Goal: Information Seeking & Learning: Find contact information

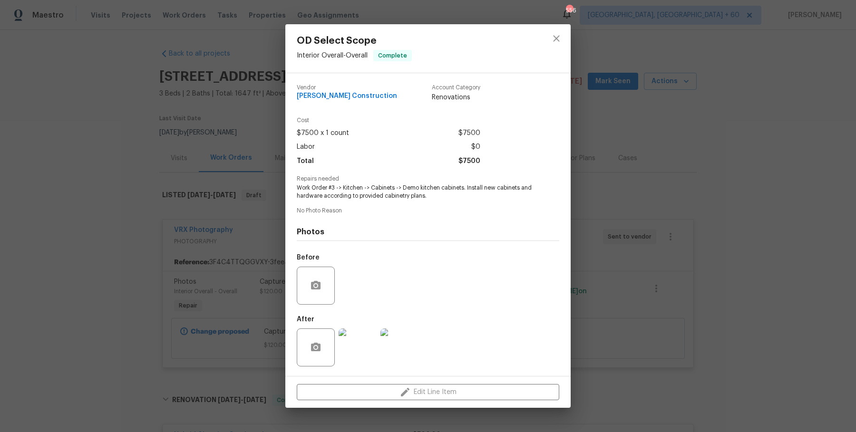
scroll to position [6409, 0]
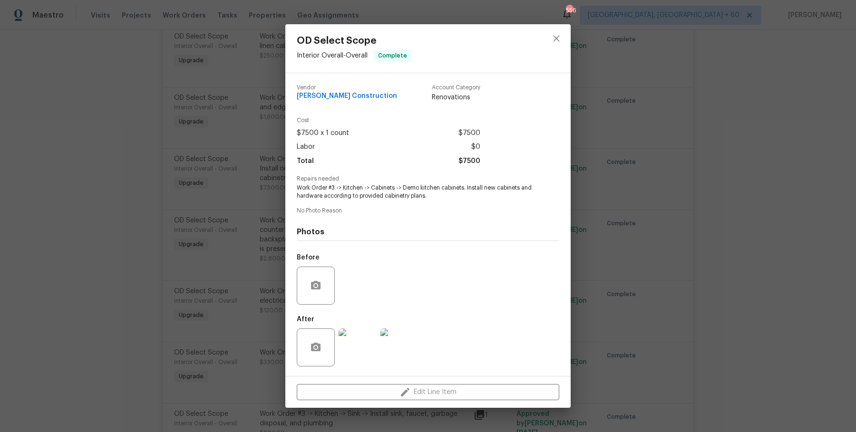
click at [657, 221] on div "OD Select Scope Interior Overall - Overall Complete Vendor Navarro Construction…" at bounding box center [428, 216] width 856 height 432
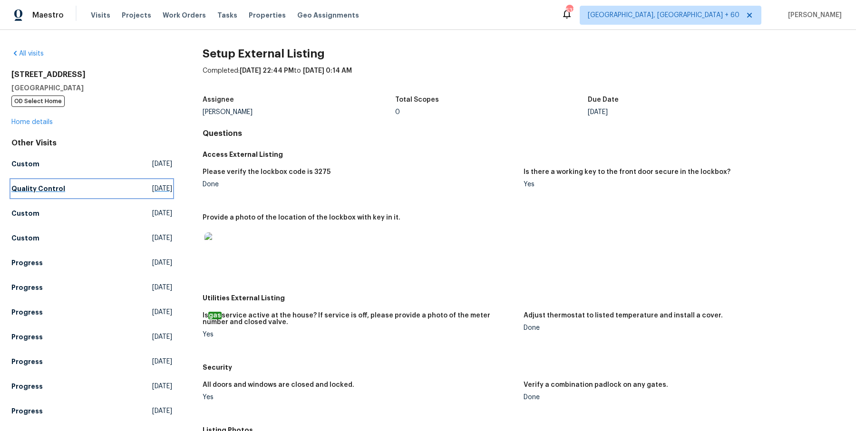
click at [56, 196] on link "Quality Control [DATE]" at bounding box center [91, 188] width 161 height 17
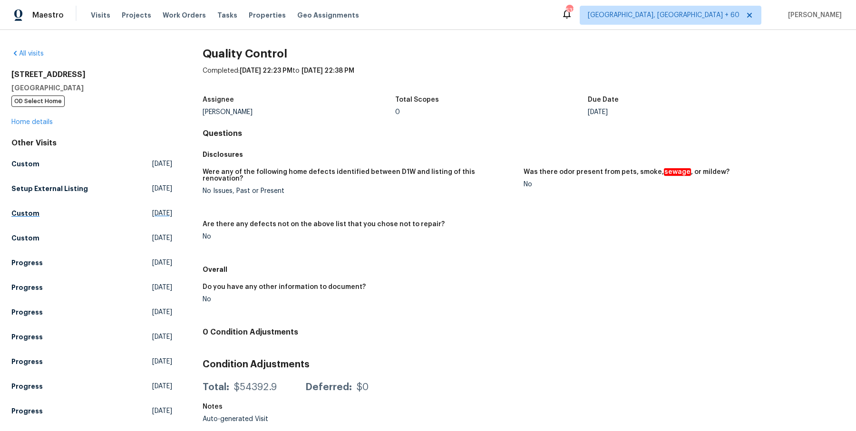
scroll to position [490, 0]
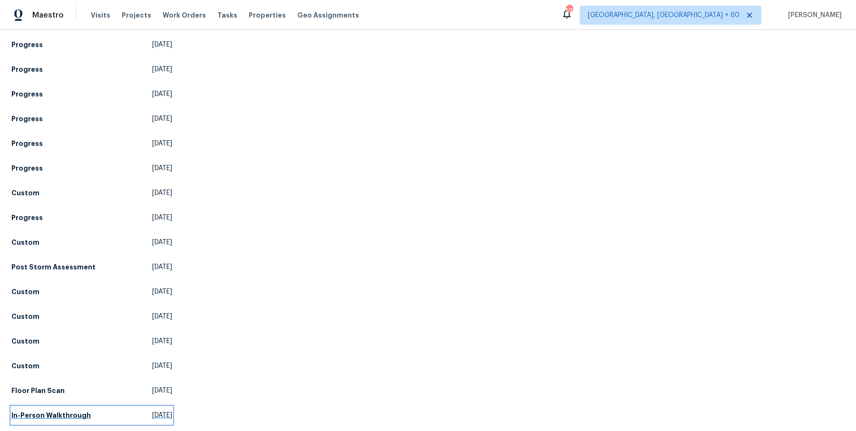
click at [59, 407] on link "In-Person Walkthrough Tue, Aug 20 2024" at bounding box center [91, 415] width 161 height 17
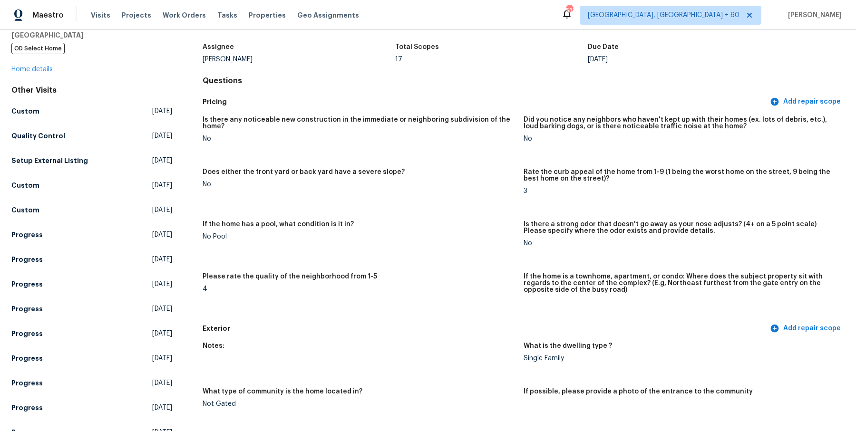
scroll to position [55, 0]
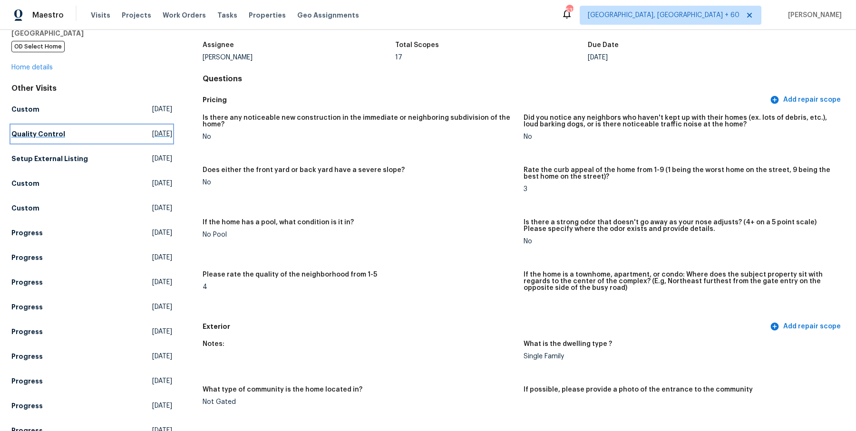
click at [51, 132] on h5 "Quality Control" at bounding box center [38, 134] width 54 height 10
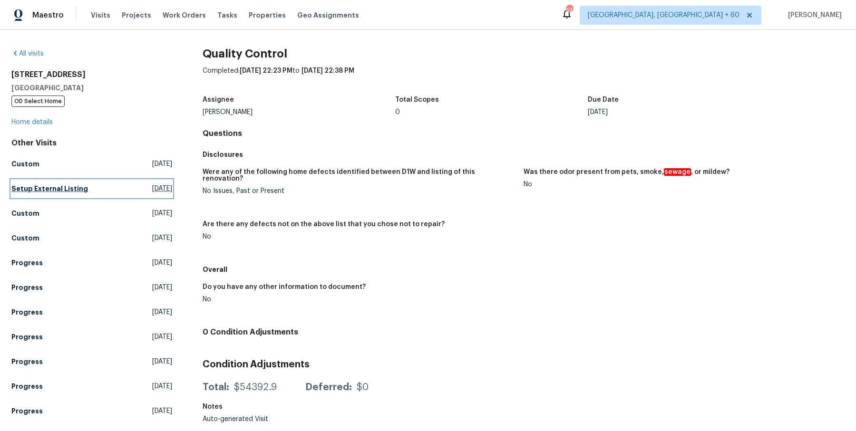
click at [82, 192] on link "Setup External Listing Wed, Sep 17 2025" at bounding box center [91, 188] width 161 height 17
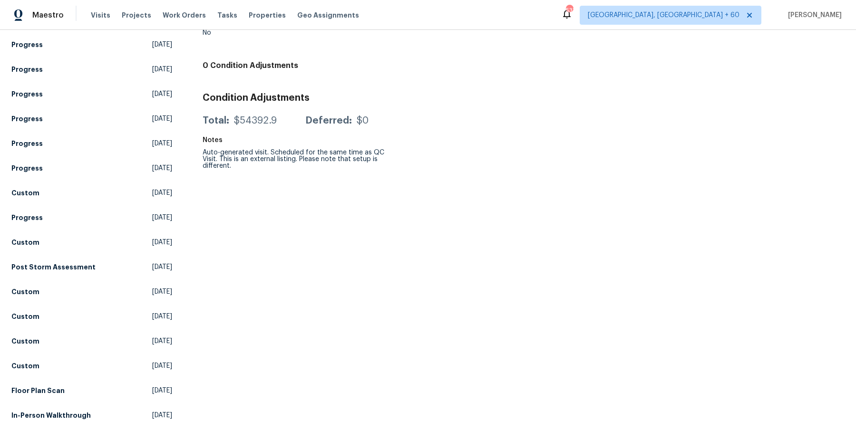
scroll to position [488, 0]
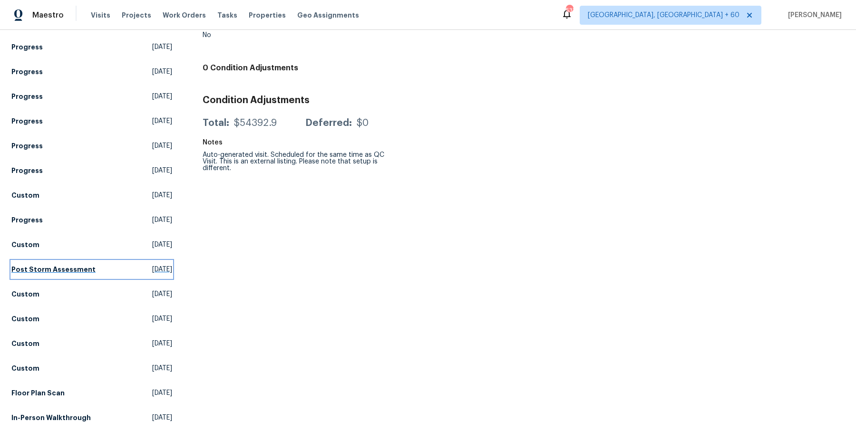
click at [68, 271] on h5 "Post Storm Assessment" at bounding box center [53, 270] width 84 height 10
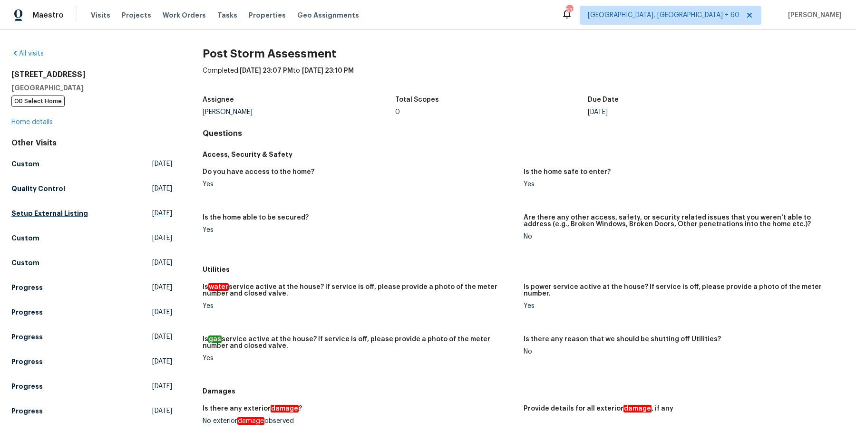
scroll to position [63, 0]
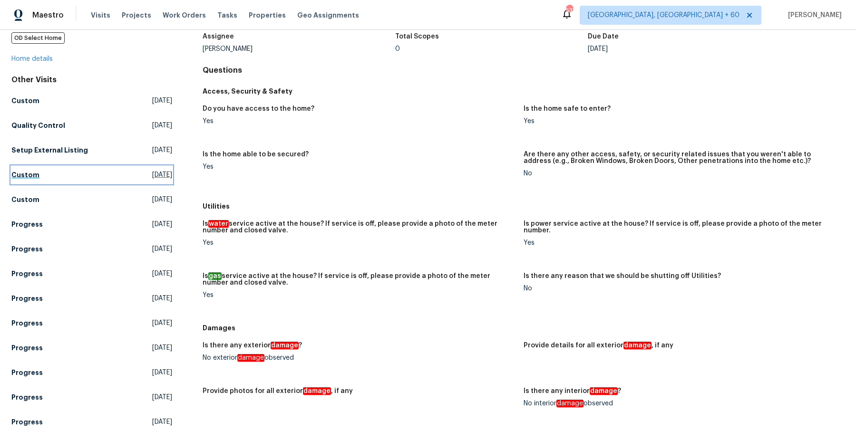
click at [31, 169] on link "Custom Thu, Sep 11 2025" at bounding box center [91, 174] width 161 height 17
click at [31, 169] on html "Maestro Visits Projects Work Orders Tasks Properties Geo Assignments 533 Albuqu…" at bounding box center [428, 215] width 856 height 431
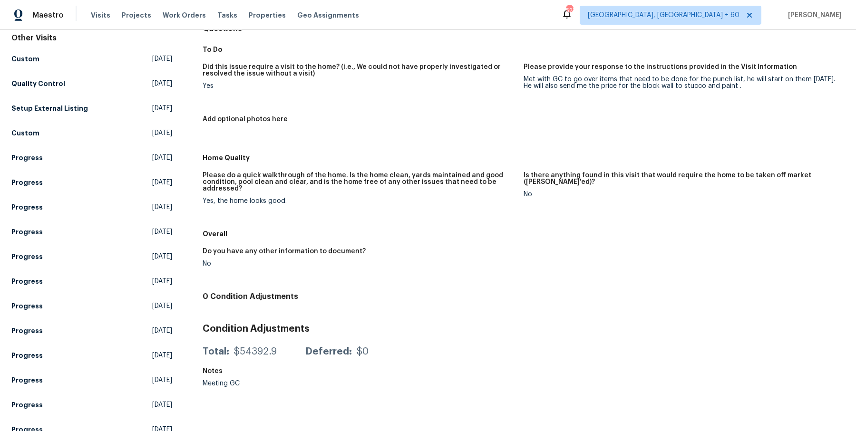
scroll to position [106, 0]
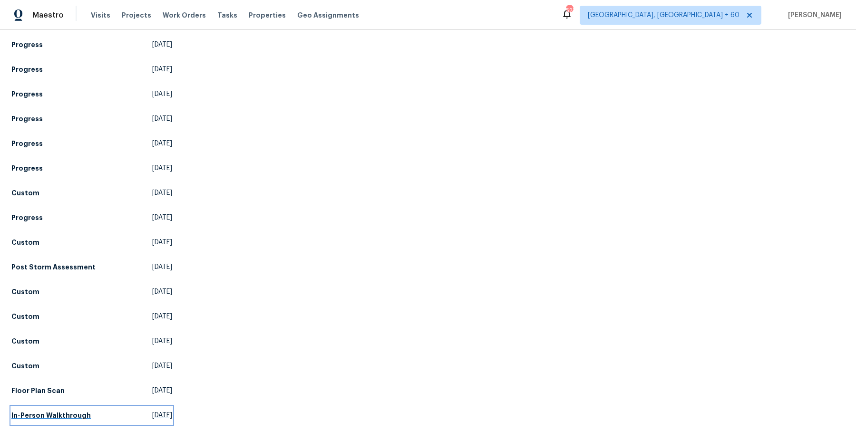
click at [39, 415] on h5 "In-Person Walkthrough" at bounding box center [50, 416] width 79 height 10
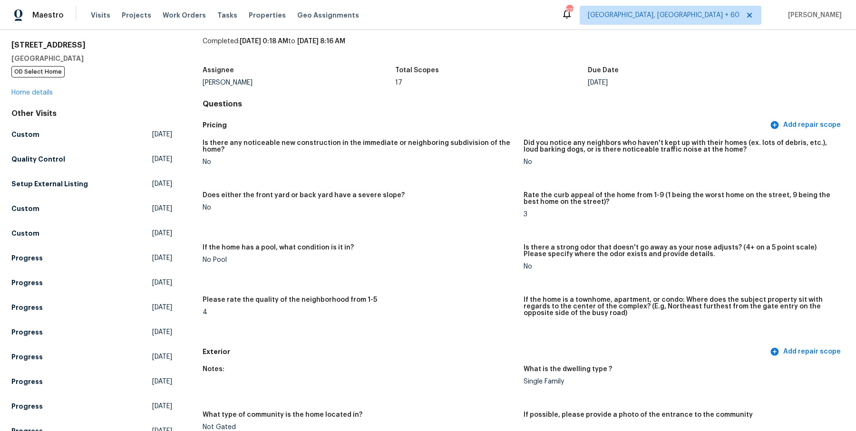
scroll to position [58, 0]
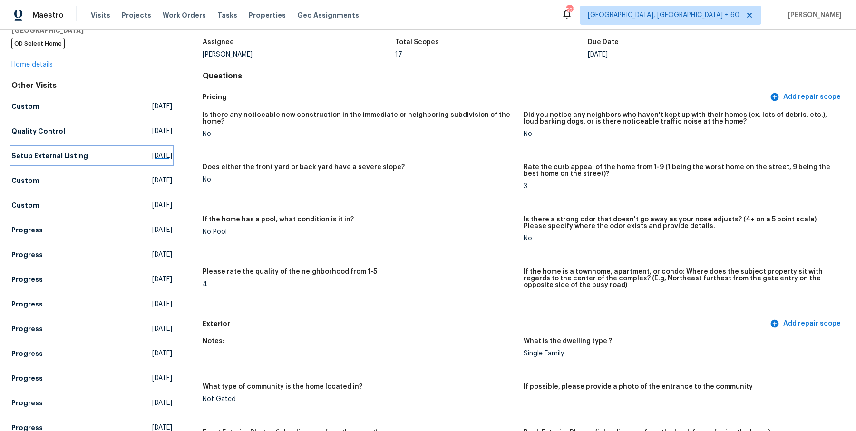
click at [33, 159] on h5 "Setup External Listing" at bounding box center [49, 156] width 77 height 10
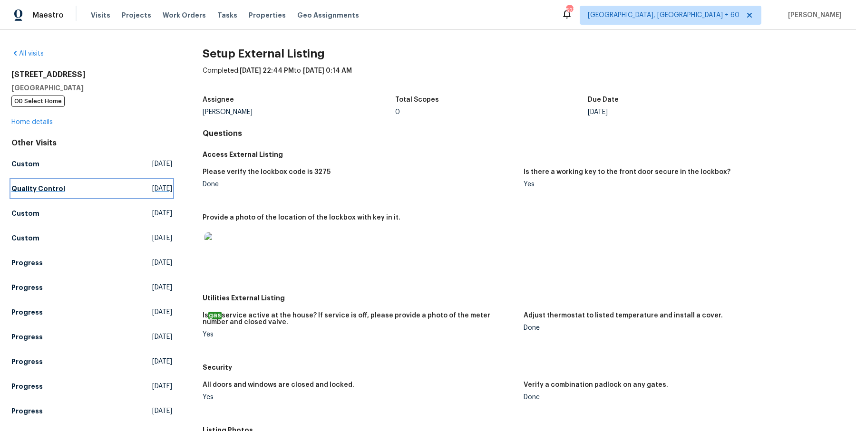
click at [60, 187] on h5 "Quality Control" at bounding box center [38, 189] width 54 height 10
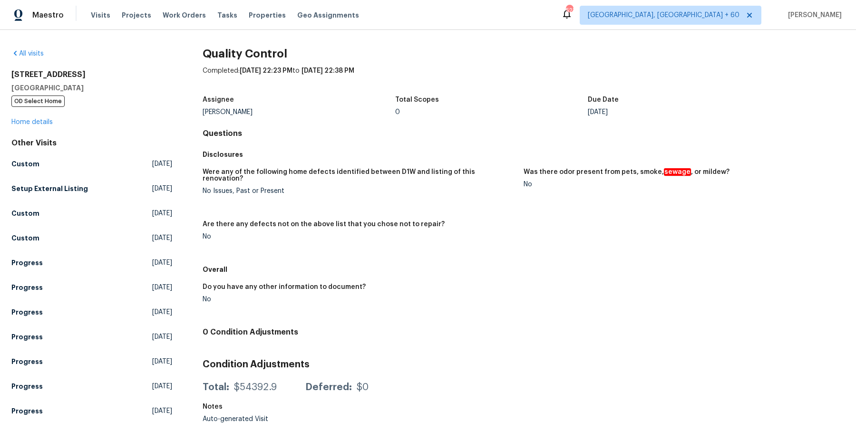
scroll to position [490, 0]
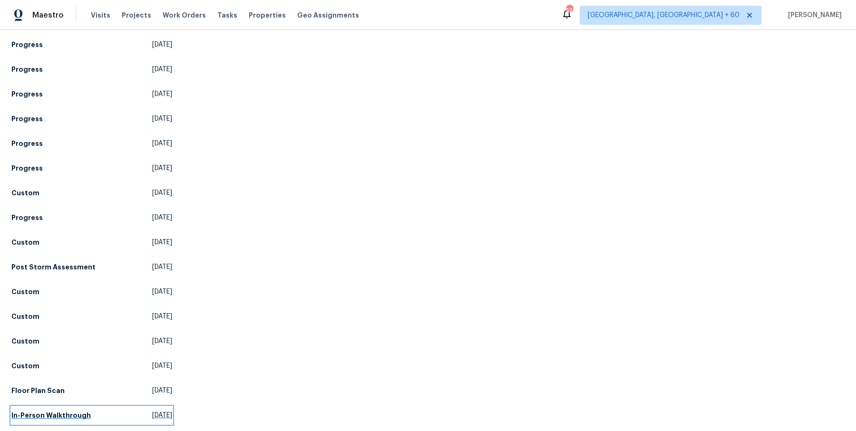
click at [48, 411] on h5 "In-Person Walkthrough" at bounding box center [50, 416] width 79 height 10
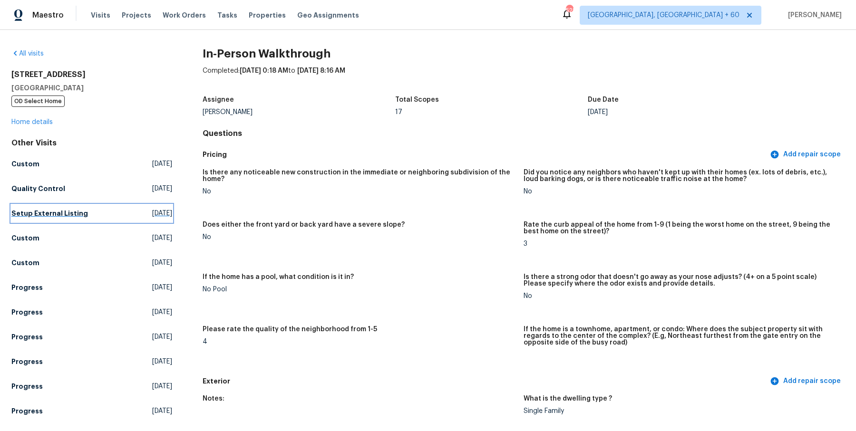
click at [32, 213] on h5 "Setup External Listing" at bounding box center [49, 214] width 77 height 10
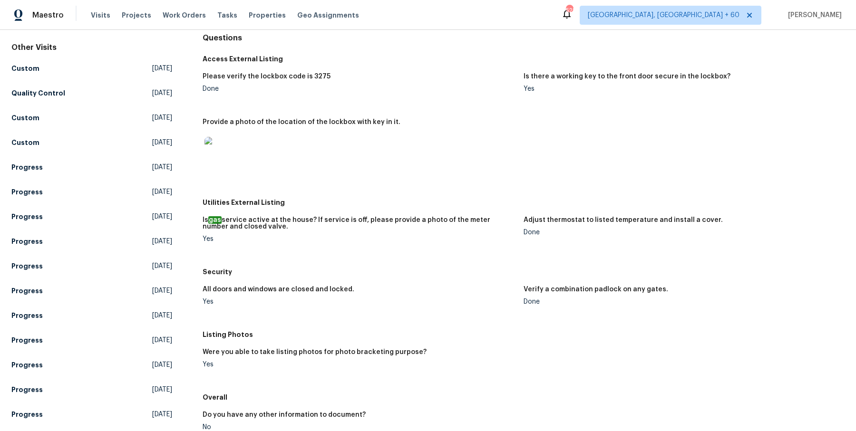
scroll to position [99, 0]
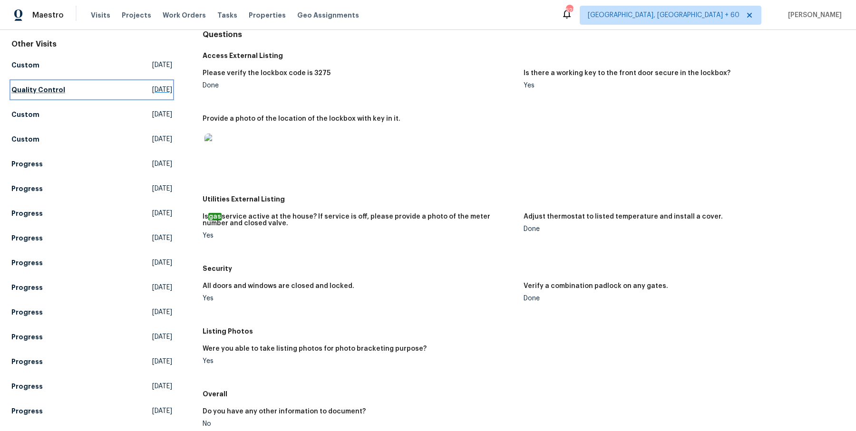
click at [43, 91] on h5 "Quality Control" at bounding box center [38, 90] width 54 height 10
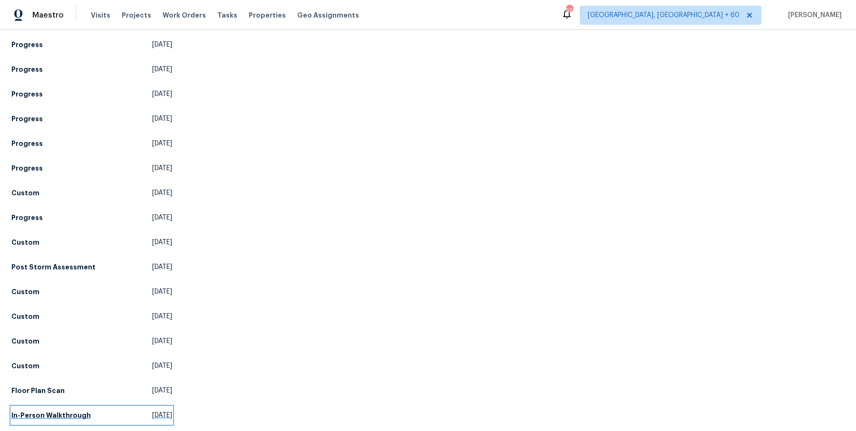
click at [68, 416] on h5 "In-Person Walkthrough" at bounding box center [50, 416] width 79 height 10
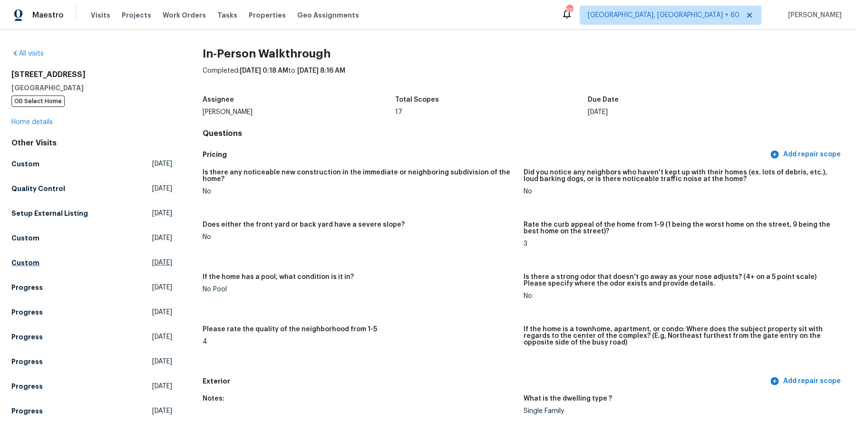
scroll to position [13, 0]
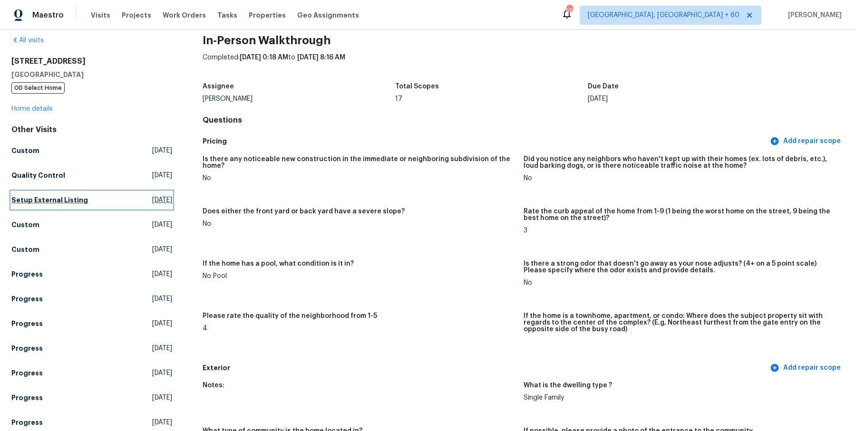
click at [39, 200] on h5 "Setup External Listing" at bounding box center [49, 200] width 77 height 10
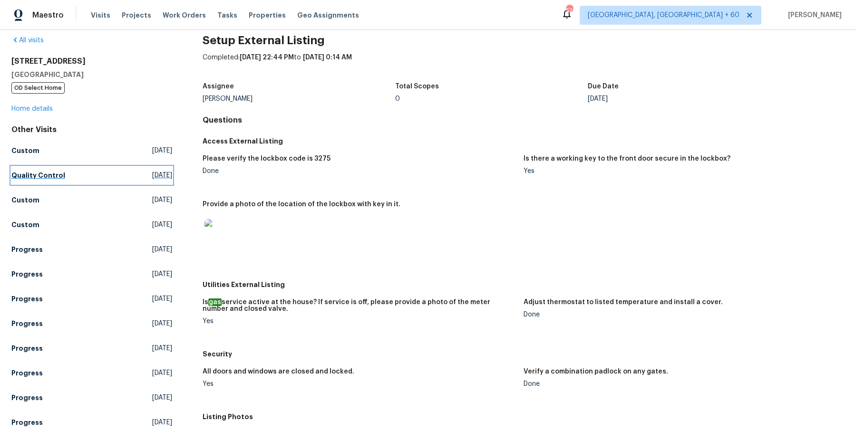
click at [58, 179] on h5 "Quality Control" at bounding box center [38, 176] width 54 height 10
click at [54, 171] on h5 "Quality Control" at bounding box center [38, 176] width 54 height 10
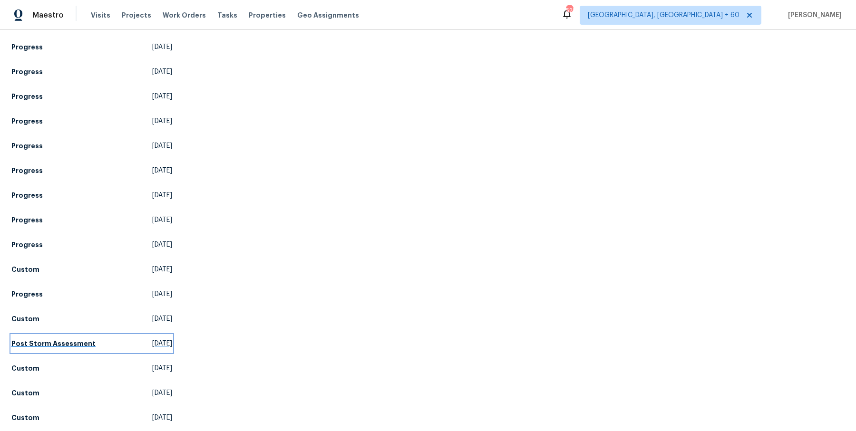
click at [62, 342] on h5 "Post Storm Assessment" at bounding box center [53, 344] width 84 height 10
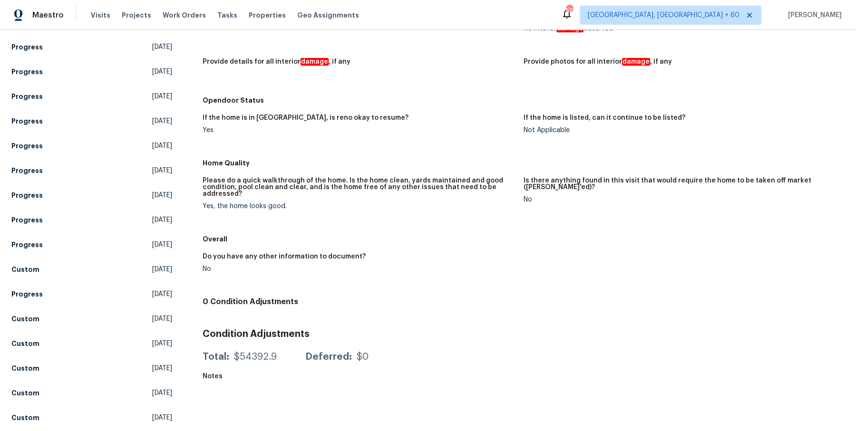
scroll to position [490, 0]
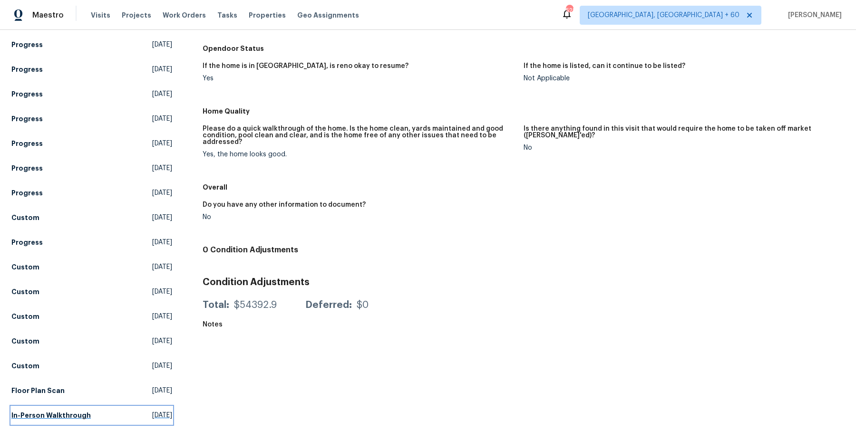
click at [61, 413] on h5 "In-Person Walkthrough" at bounding box center [50, 416] width 79 height 10
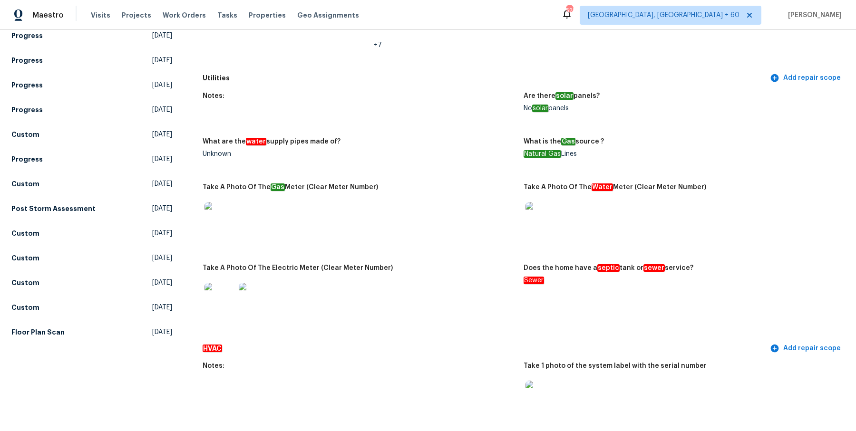
scroll to position [582, 0]
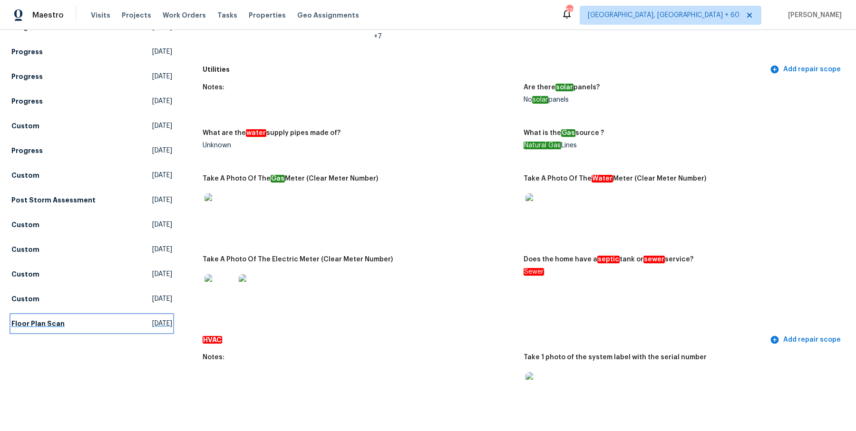
click at [31, 318] on link "Floor Plan Scan Fri, Sep 27 2024" at bounding box center [91, 323] width 161 height 17
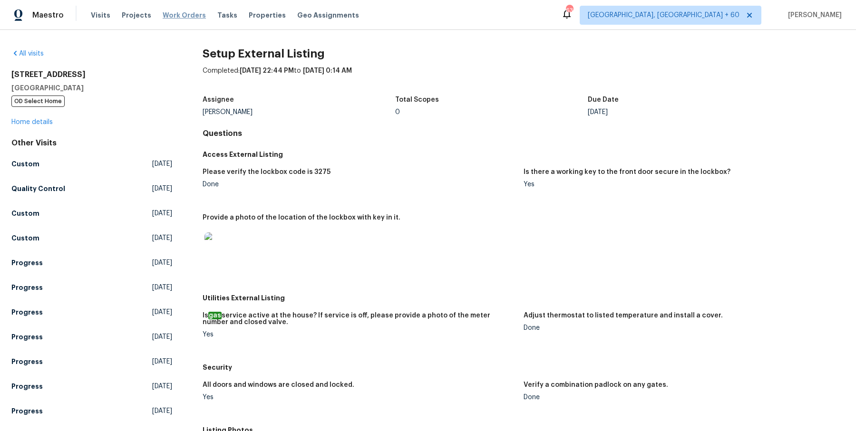
click at [171, 12] on span "Work Orders" at bounding box center [184, 15] width 43 height 10
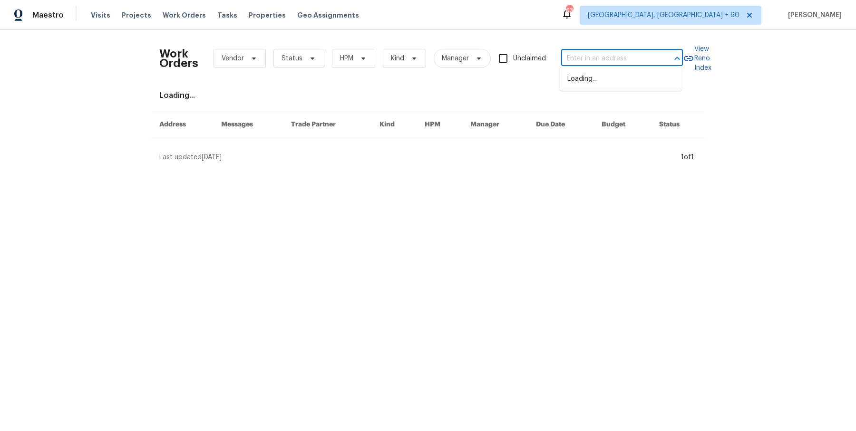
click at [601, 62] on input "text" at bounding box center [608, 58] width 95 height 15
paste input "3800 Mayfair Dr Pasadena, CA 91107"
type input "3800 Mayfair Dr Pasadena, CA 91107"
click at [594, 83] on li "3800 Mayfair Dr, Pasadena, CA 91107" at bounding box center [621, 79] width 122 height 16
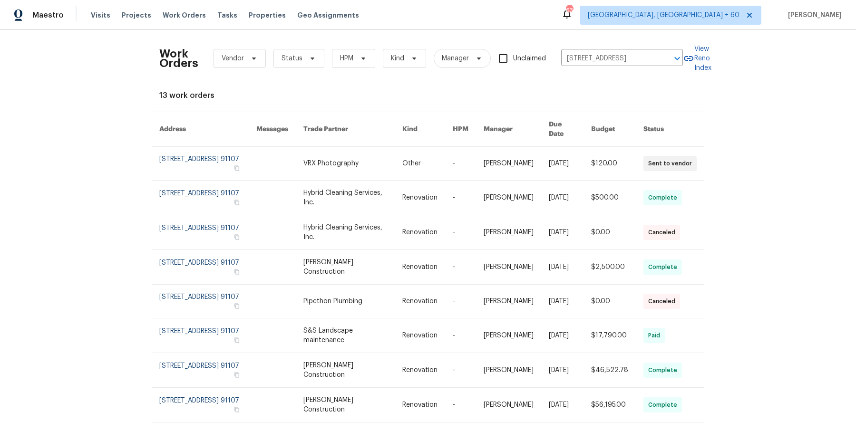
click at [544, 155] on td "9/19/2025" at bounding box center [562, 164] width 42 height 34
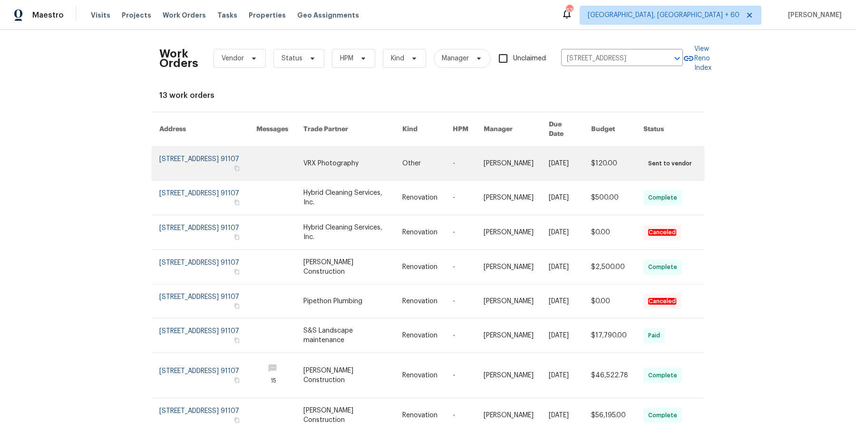
click at [497, 155] on link at bounding box center [516, 163] width 65 height 33
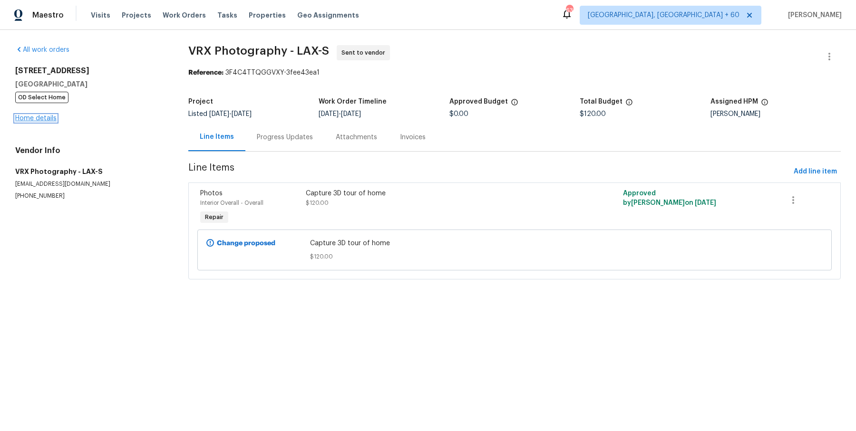
drag, startPoint x: 37, startPoint y: 121, endPoint x: 43, endPoint y: 119, distance: 6.5
click at [43, 119] on link "Home details" at bounding box center [35, 118] width 41 height 7
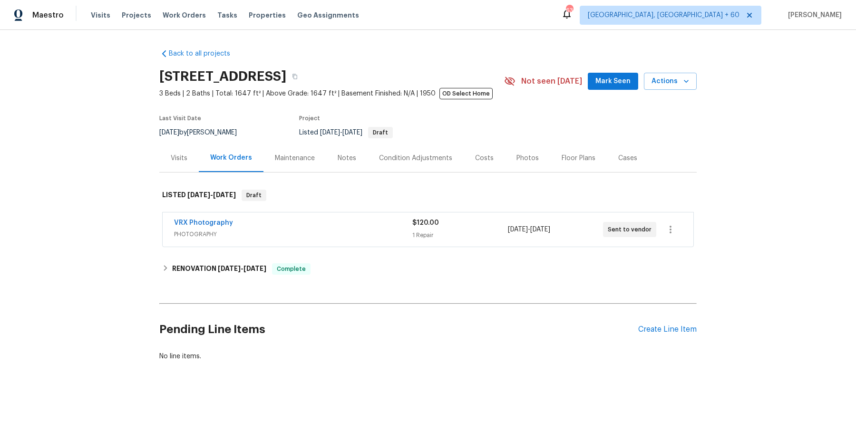
click at [337, 236] on span "PHOTOGRAPHY" at bounding box center [293, 235] width 238 height 10
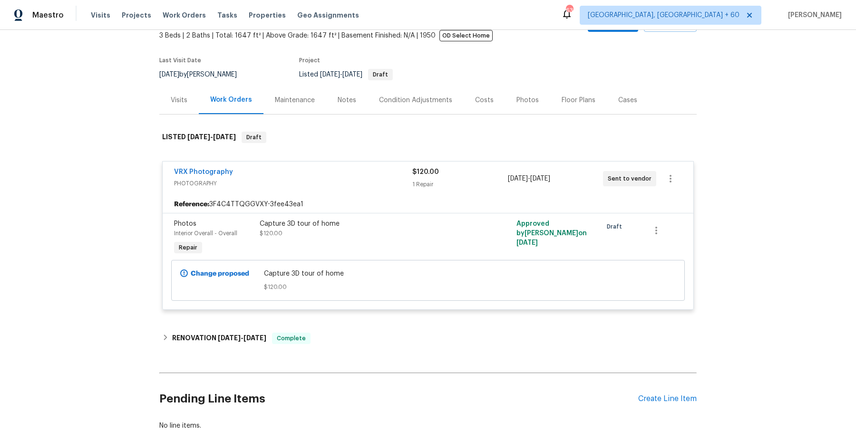
scroll to position [59, 0]
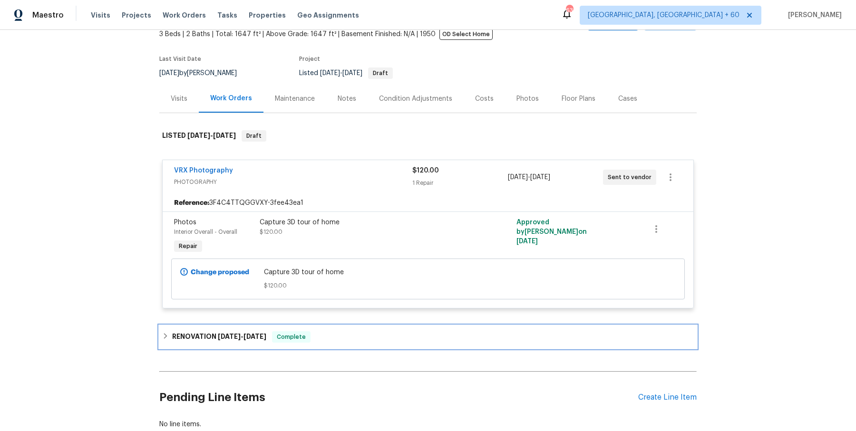
click at [312, 326] on div "RENOVATION 5/20/25 - 9/15/25 Complete" at bounding box center [427, 337] width 537 height 23
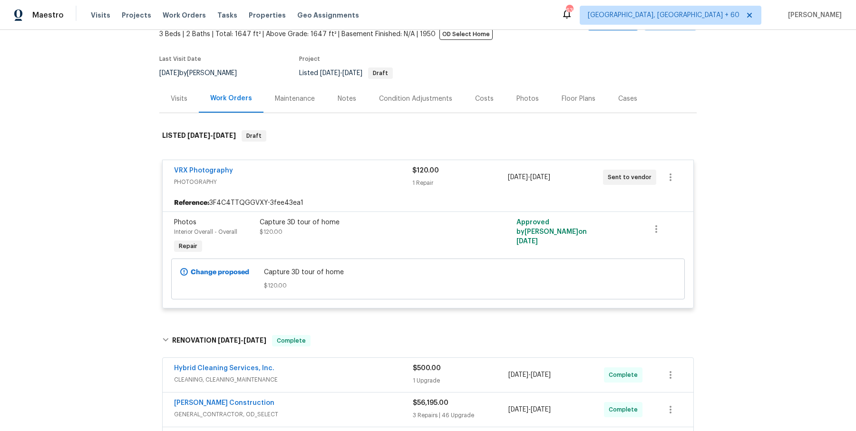
click at [336, 387] on div "Hybrid Cleaning Services, Inc. CLEANING, CLEANING_MAINTENANCE $500.00 1 Upgrade…" at bounding box center [428, 375] width 531 height 34
click at [343, 371] on div "Hybrid Cleaning Services, Inc." at bounding box center [293, 369] width 239 height 11
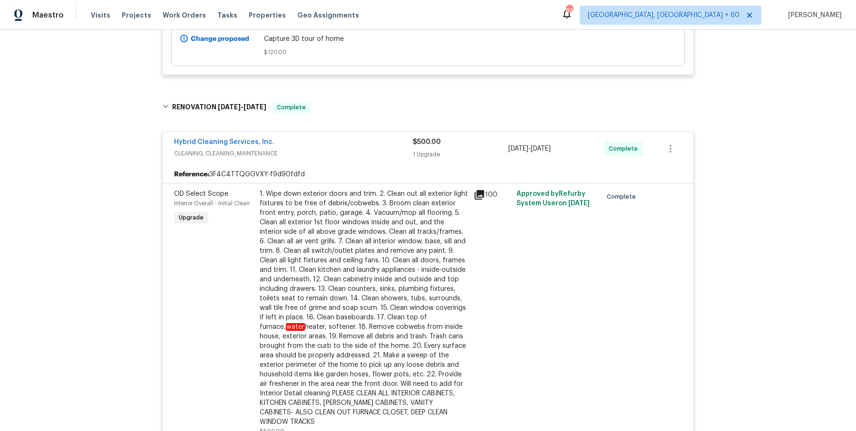
scroll to position [631, 0]
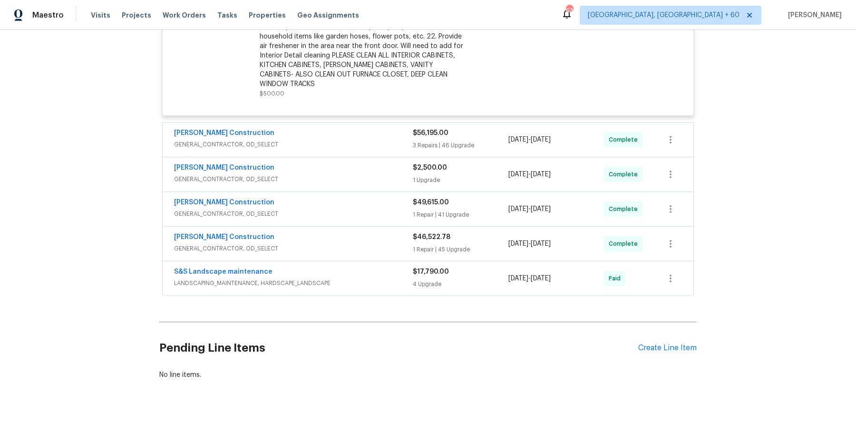
click at [397, 128] on div "Navarro Construction" at bounding box center [293, 133] width 239 height 11
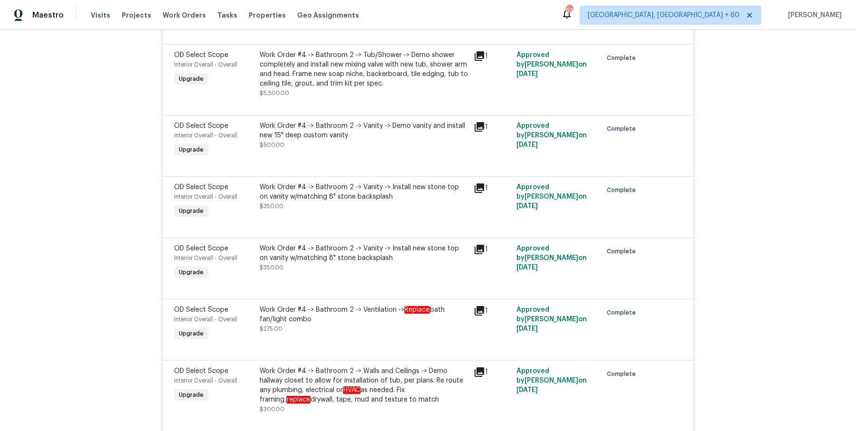
scroll to position [3912, 0]
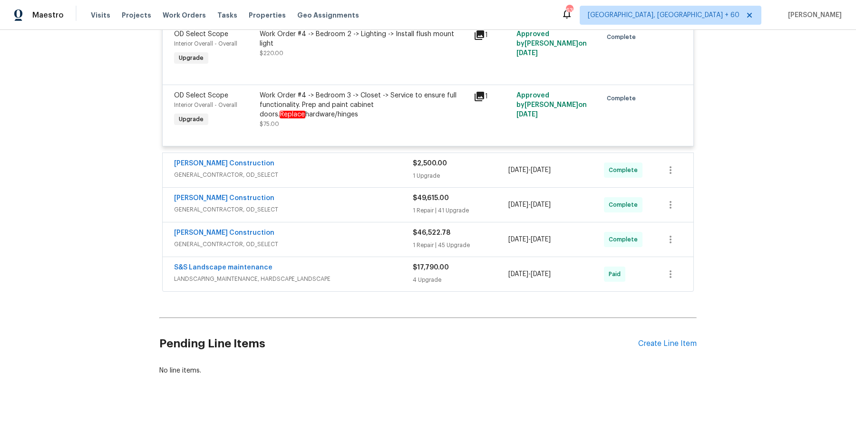
click at [364, 170] on span "GENERAL_CONTRACTOR, OD_SELECT" at bounding box center [293, 175] width 239 height 10
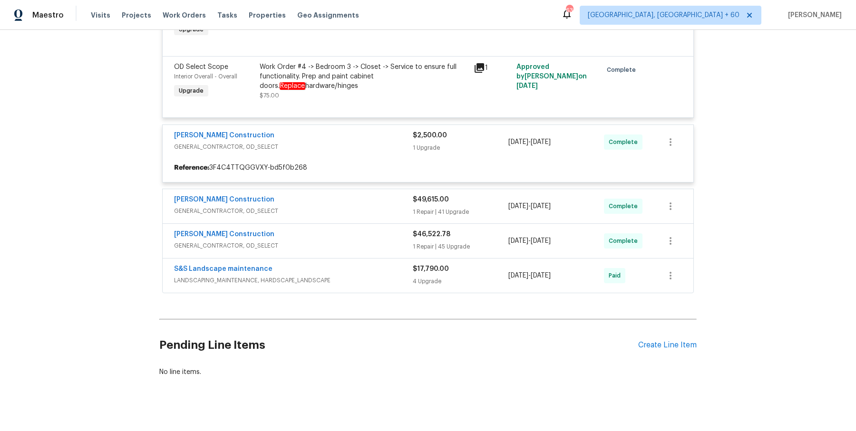
scroll to position [3940, 0]
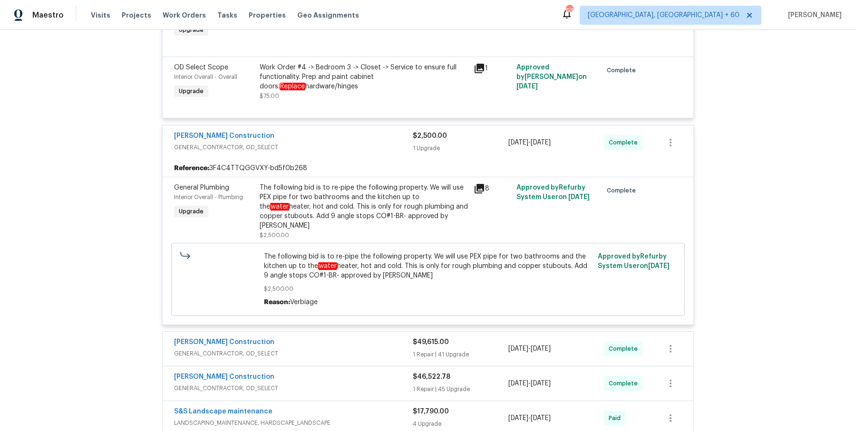
click at [380, 349] on span "GENERAL_CONTRACTOR, OD_SELECT" at bounding box center [293, 354] width 239 height 10
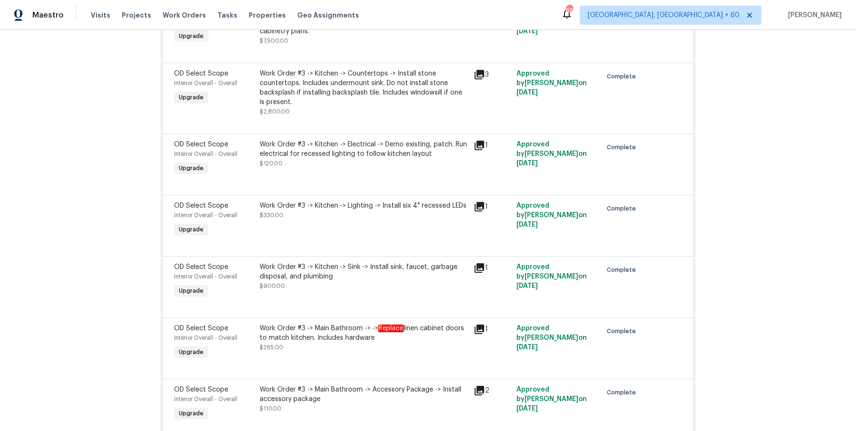
scroll to position [6827, 0]
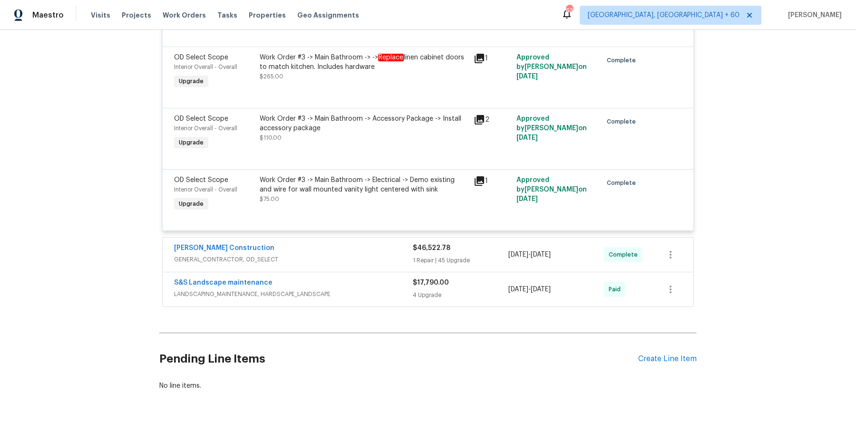
click at [389, 255] on span "GENERAL_CONTRACTOR, OD_SELECT" at bounding box center [293, 260] width 239 height 10
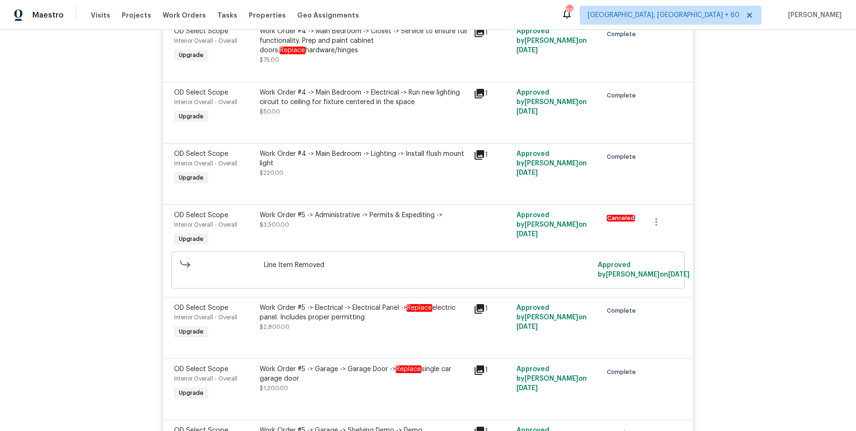
scroll to position [9756, 0]
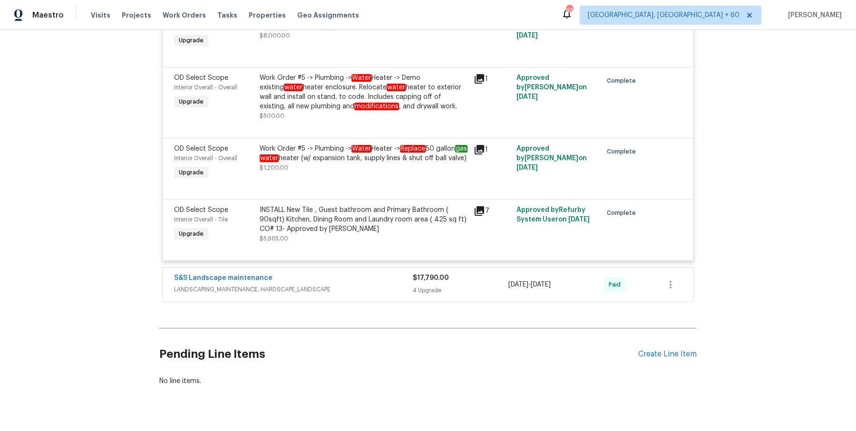
click at [401, 276] on div "S&S Landscape maintenance LANDSCAPING_MAINTENANCE, HARDSCAPE_LANDSCAPE" at bounding box center [293, 284] width 239 height 23
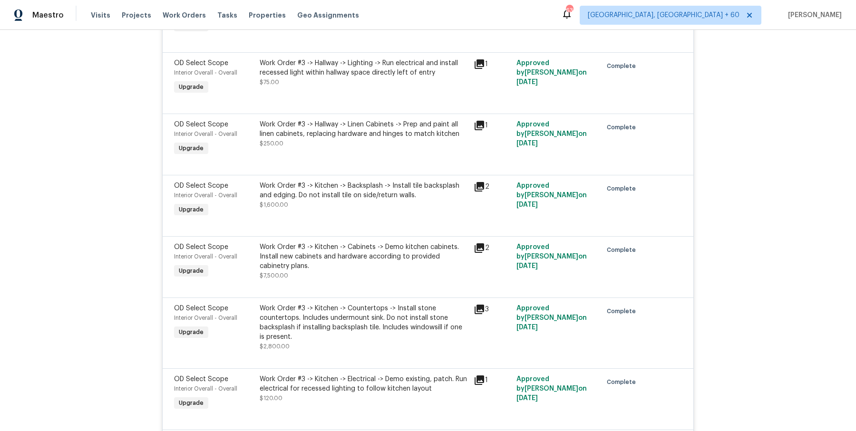
scroll to position [6329, 0]
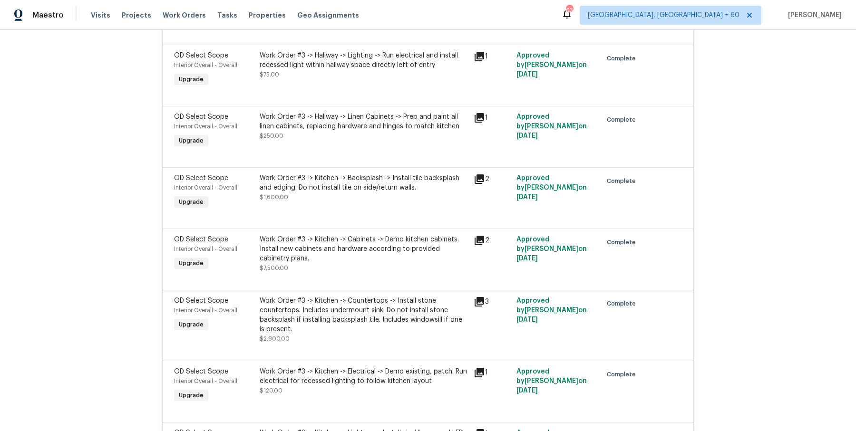
click at [426, 235] on div "Work Order #3 -> Kitchen -> Cabinets -> Demo kitchen cabinets. Install new cabi…" at bounding box center [364, 249] width 208 height 29
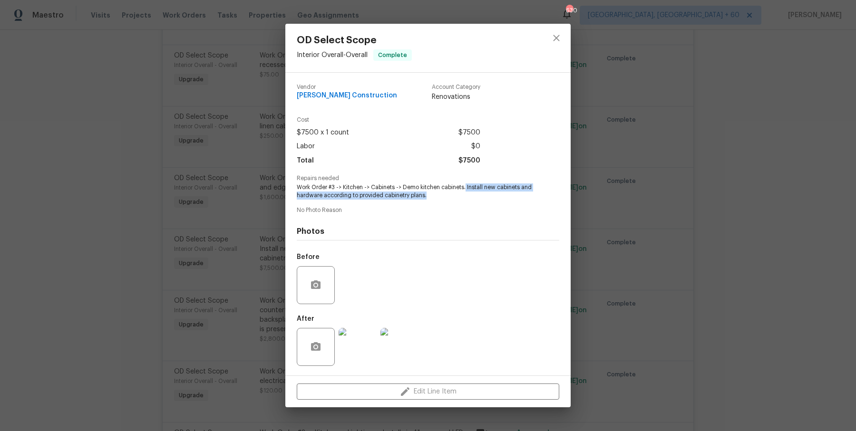
drag, startPoint x: 466, startPoint y: 185, endPoint x: 430, endPoint y: 201, distance: 39.2
click at [430, 201] on div "Vendor Navarro Construction Account Category Renovations Cost $7500 x 1 count $…" at bounding box center [428, 224] width 262 height 295
copy span "Install new cabinets and hardware according to provided cabinetry plans."
click at [251, 241] on div "OD Select Scope Interior Overall - Overall Complete Vendor Navarro Construction…" at bounding box center [428, 215] width 856 height 431
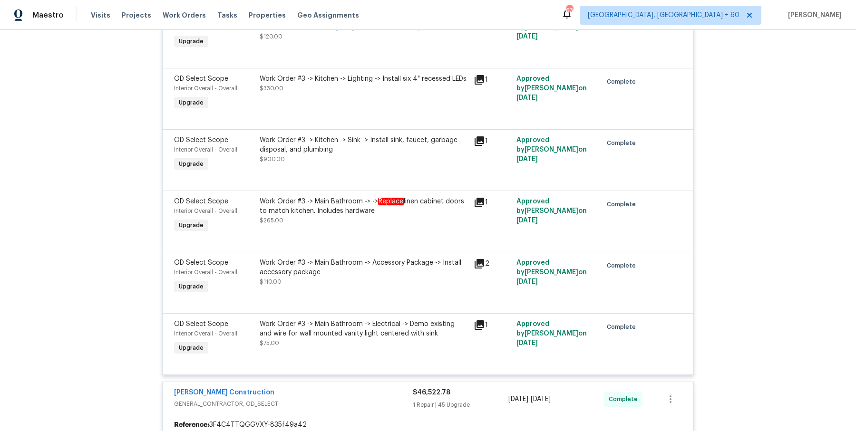
scroll to position [6685, 0]
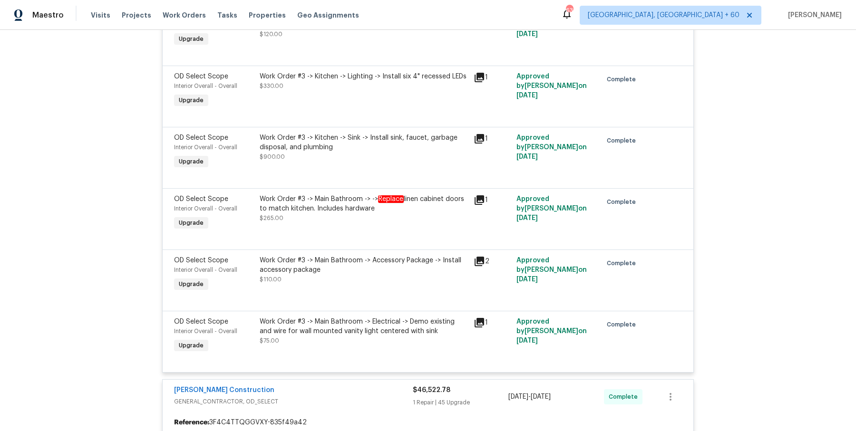
click at [352, 127] on div "OD Select Scope Interior Overall - Overall Upgrade Work Order #3 -> Kitchen -> …" at bounding box center [428, 157] width 531 height 61
click at [390, 133] on div "Work Order #3 -> Kitchen -> Sink -> Install sink, faucet, garbage disposal, and…" at bounding box center [364, 142] width 208 height 19
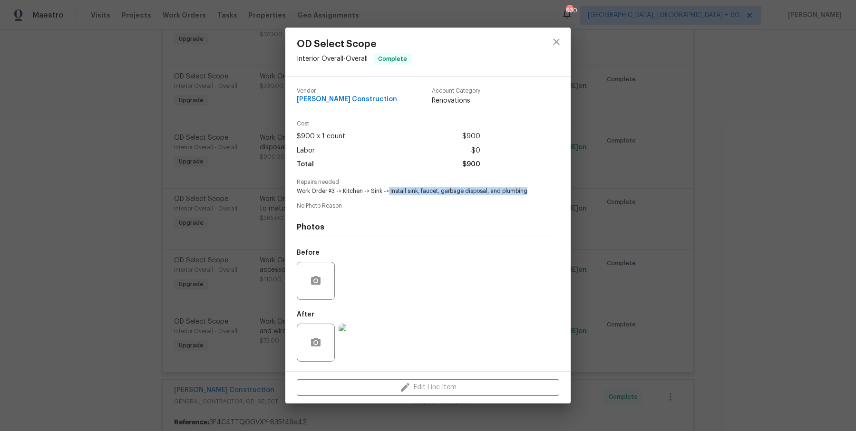
drag, startPoint x: 388, startPoint y: 189, endPoint x: 531, endPoint y: 191, distance: 142.2
click at [531, 191] on span "Work Order #3 -> Kitchen -> Sink -> Install sink, faucet, garbage disposal, and…" at bounding box center [415, 191] width 236 height 8
copy span "Install sink, faucet, garbage disposal, and plumbing"
click at [200, 185] on div "OD Select Scope Interior Overall - Overall Complete Vendor Navarro Construction…" at bounding box center [428, 215] width 856 height 431
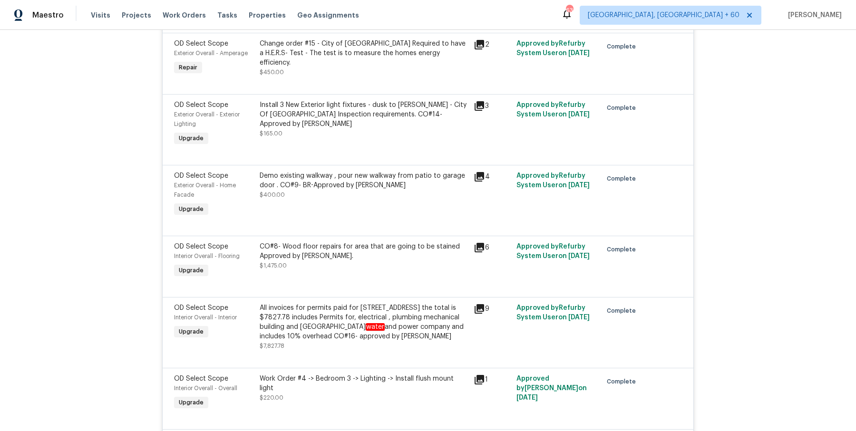
scroll to position [7165, 0]
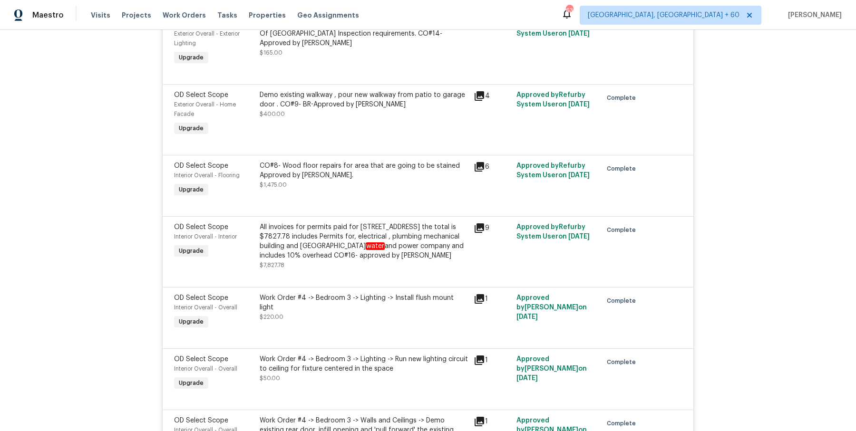
click at [330, 161] on div "CO#8- Wood floor repairs for area that are going to be stained Approved by Ryan…" at bounding box center [364, 175] width 208 height 29
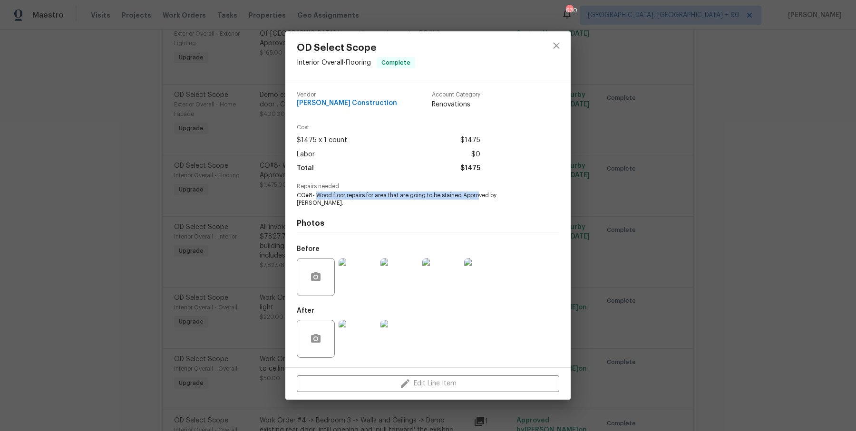
drag, startPoint x: 317, startPoint y: 200, endPoint x: 479, endPoint y: 201, distance: 162.1
click at [479, 201] on span "CO#8- Wood floor repairs for area that are going to be stained Approved by Ryan…" at bounding box center [415, 200] width 236 height 16
click at [471, 207] on div "Photos Before After" at bounding box center [428, 285] width 262 height 156
drag, startPoint x: 315, startPoint y: 200, endPoint x: 533, endPoint y: 201, distance: 218.2
click at [533, 201] on div "Repairs needed CO#8- Wood floor repairs for area that are going to be stained A…" at bounding box center [428, 196] width 262 height 24
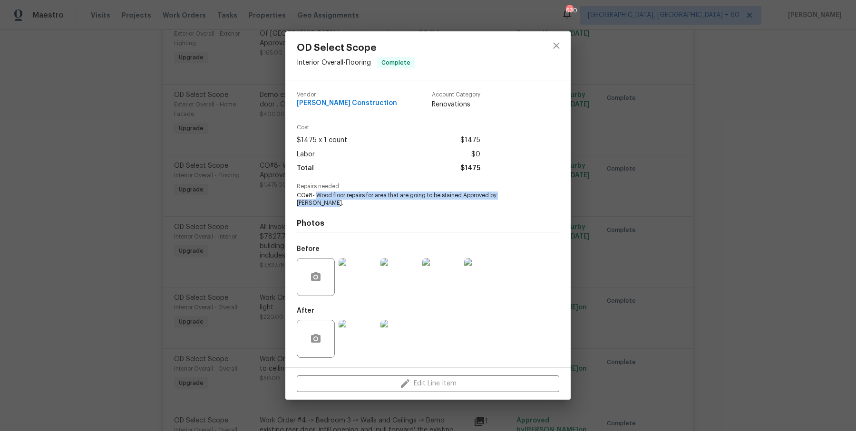
copy span "Wood floor repairs for area that are going to be stained Approved by Ryan Sigle…"
click at [155, 163] on div "OD Select Scope Interior Overall - Flooring Complete Vendor Navarro Constructio…" at bounding box center [428, 215] width 856 height 431
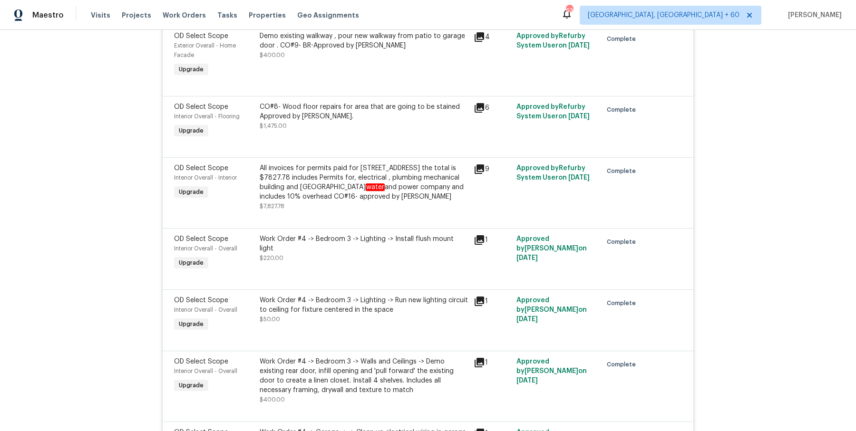
scroll to position [7229, 0]
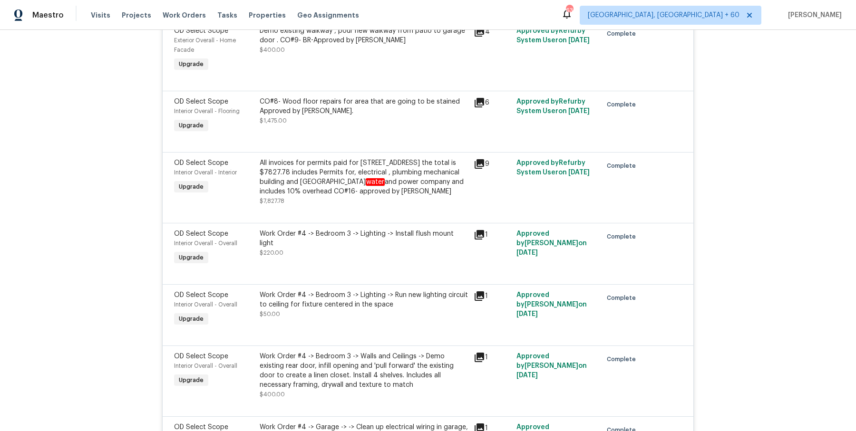
click at [300, 167] on div "All invoices for permits paid for 3800 Mayfair Dr, Pasadena Ca the total is $78…" at bounding box center [364, 177] width 208 height 38
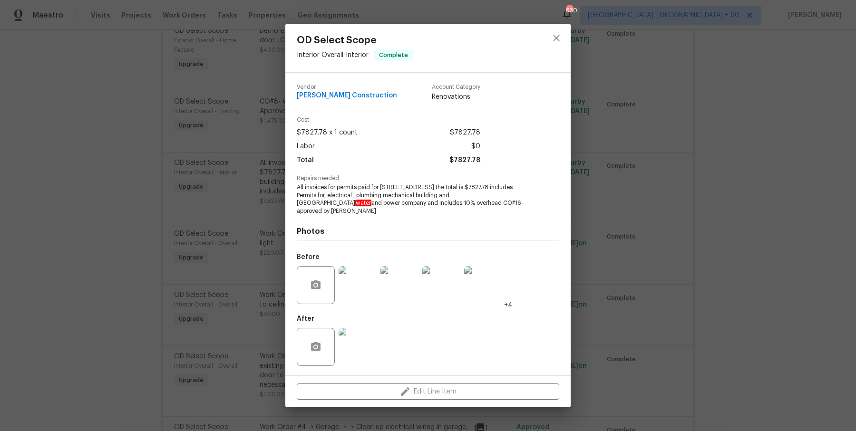
click at [299, 193] on span "All invoices for permits paid for 3800 Mayfair Dr, Pasadena Ca the total is $78…" at bounding box center [415, 200] width 236 height 32
click at [300, 196] on span "All invoices for permits paid for 3800 Mayfair Dr, Pasadena Ca the total is $78…" at bounding box center [415, 200] width 236 height 32
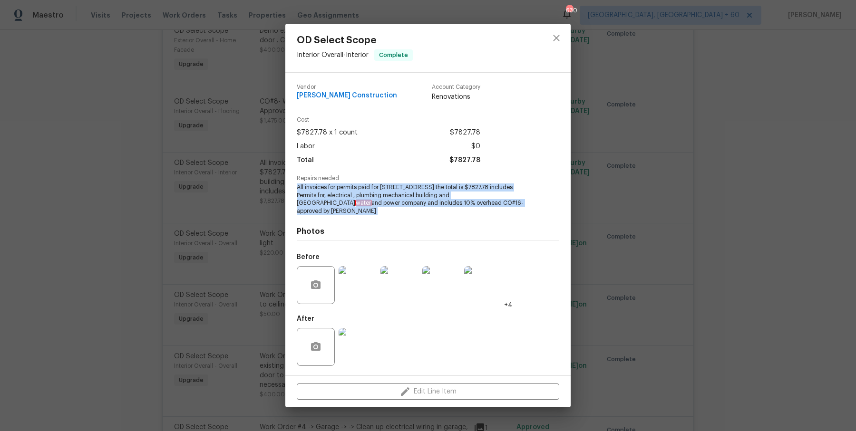
drag, startPoint x: 311, startPoint y: 196, endPoint x: 523, endPoint y: 218, distance: 212.7
click at [523, 218] on div "Vendor Navarro Construction Account Category Renovations Cost $7827.78 x 1 coun…" at bounding box center [427, 224] width 285 height 303
copy span "All invoices for permits paid for 3800 Mayfair Dr, Pasadena Ca the total is $78…"
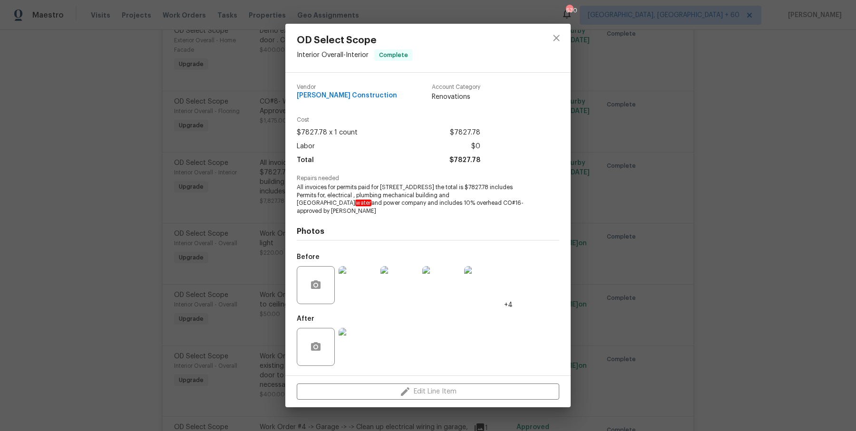
click at [212, 114] on div "OD Select Scope Interior Overall - Interior Complete Vendor Navarro Constructio…" at bounding box center [428, 215] width 856 height 431
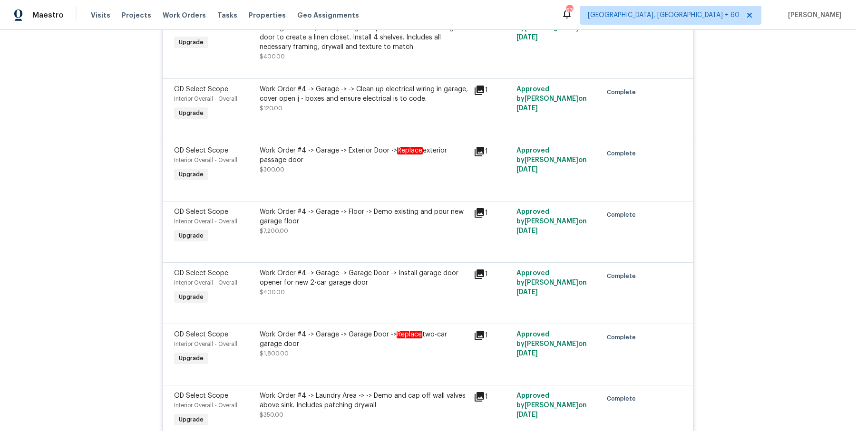
scroll to position [7568, 0]
click at [328, 206] on div "Work Order #4 -> Garage -> Floor -> Demo existing and pour new garage floor $7,…" at bounding box center [364, 220] width 208 height 29
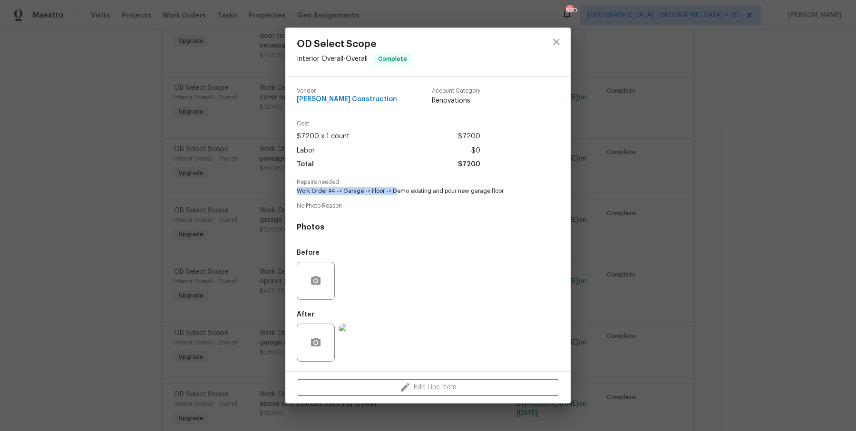
drag, startPoint x: 394, startPoint y: 191, endPoint x: 541, endPoint y: 191, distance: 147.4
click at [541, 191] on div "Repairs needed Work Order #4 -> Garage -> Floor -> Demo existing and pour new g…" at bounding box center [428, 187] width 262 height 16
drag, startPoint x: 407, startPoint y: 189, endPoint x: 557, endPoint y: 189, distance: 149.3
click at [557, 189] on div "Repairs needed Work Order #4 -> Garage -> Floor -> Demo existing and pour new g…" at bounding box center [428, 187] width 262 height 16
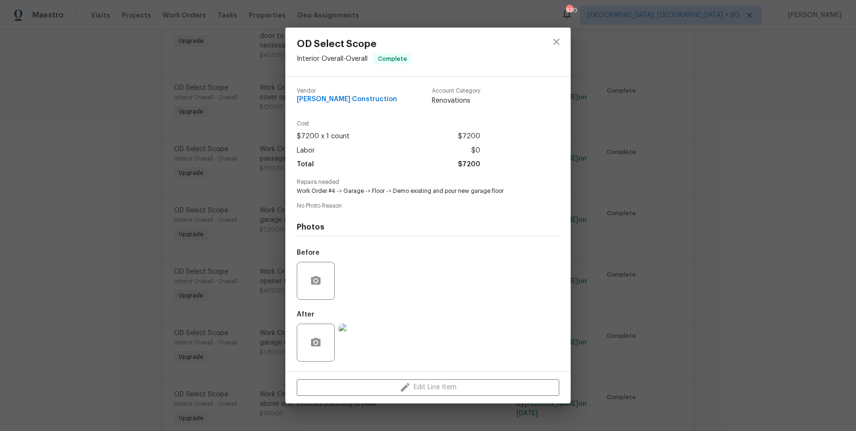
click at [634, 223] on div "OD Select Scope Interior Overall - Overall Complete Vendor Navarro Construction…" at bounding box center [428, 215] width 856 height 431
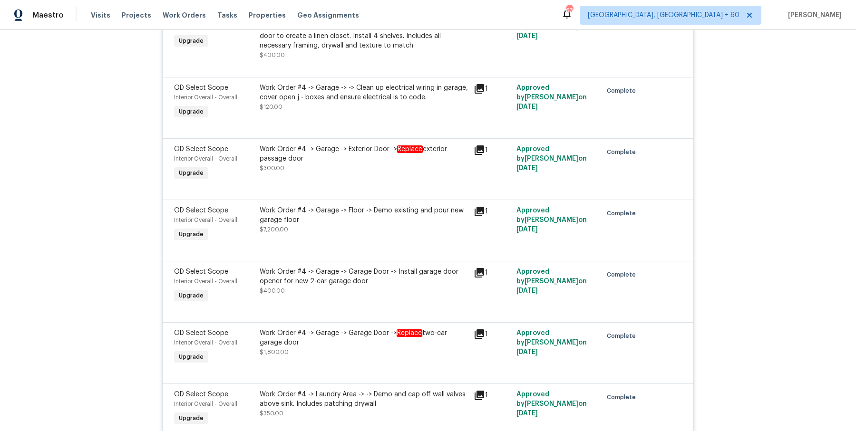
click at [384, 264] on div "Work Order #4 -> Garage -> Garage Door -> Install garage door opener for new 2-…" at bounding box center [364, 286] width 214 height 44
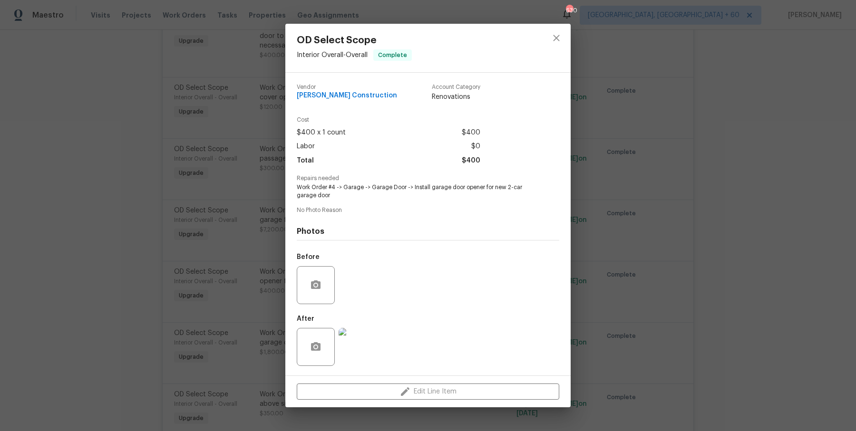
click at [599, 259] on div "OD Select Scope Interior Overall - Overall Complete Vendor Navarro Construction…" at bounding box center [428, 215] width 856 height 431
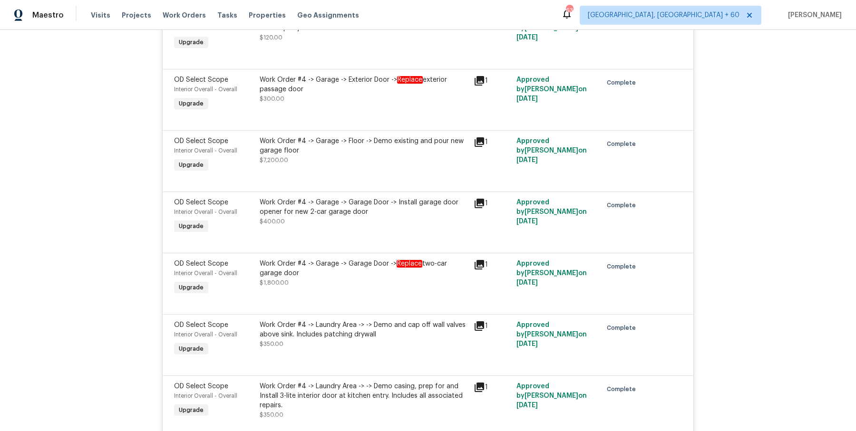
scroll to position [7662, 0]
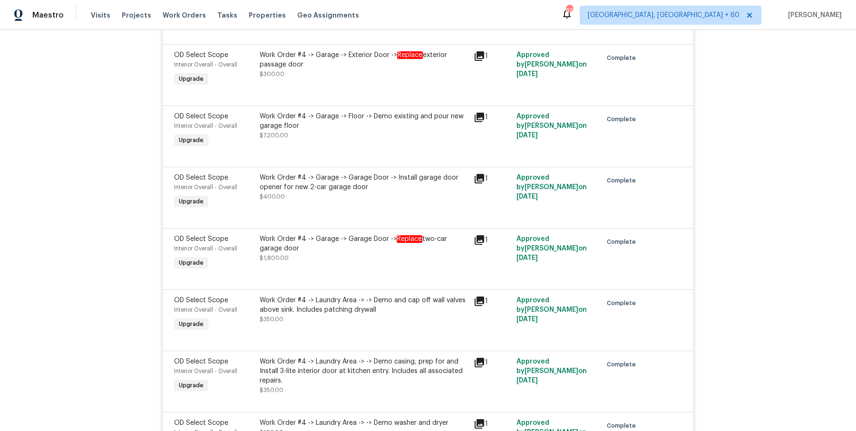
click at [389, 234] on div "Work Order #4 -> Garage -> Garage Door -> Replace two-car garage door" at bounding box center [364, 243] width 208 height 19
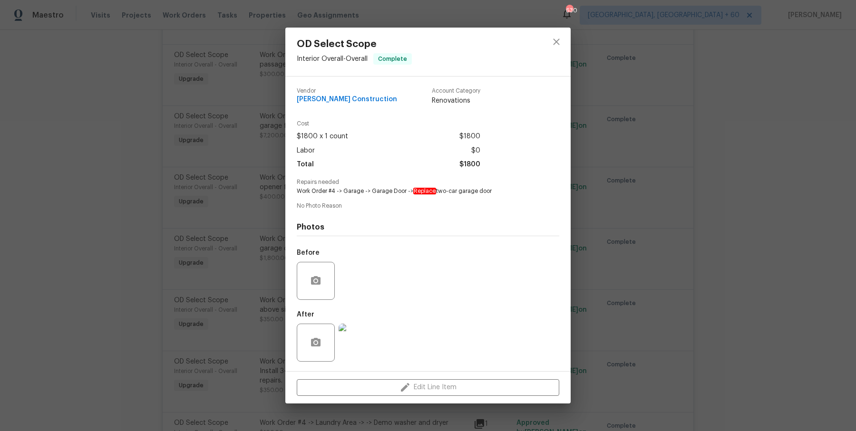
drag, startPoint x: 412, startPoint y: 191, endPoint x: 513, endPoint y: 191, distance: 101.3
click at [513, 191] on span "Work Order #4 -> Garage -> Garage Door -> Replace two-car garage door" at bounding box center [415, 191] width 236 height 8
copy span "Replace two-car garage door"
click at [234, 217] on div "OD Select Scope Interior Overall - Overall Complete Vendor Navarro Construction…" at bounding box center [428, 215] width 856 height 431
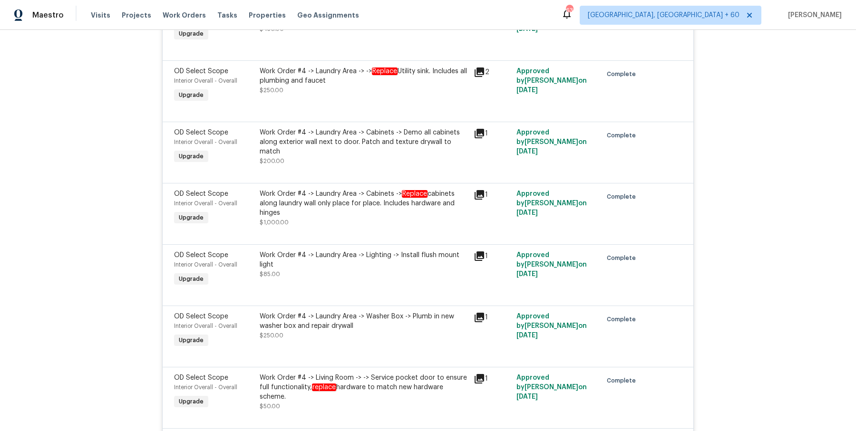
scroll to position [8150, 0]
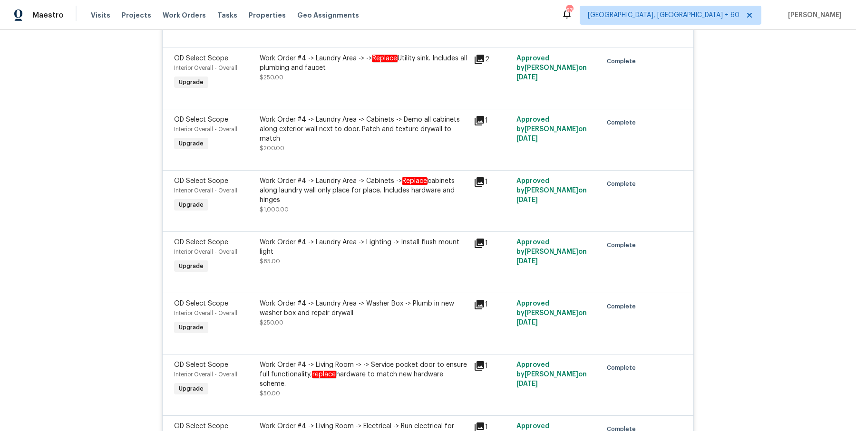
click at [293, 214] on div at bounding box center [428, 219] width 508 height 11
click at [327, 176] on div "Work Order #4 -> Laundry Area -> Cabinets -> Replace cabinets along laundry wal…" at bounding box center [364, 190] width 208 height 29
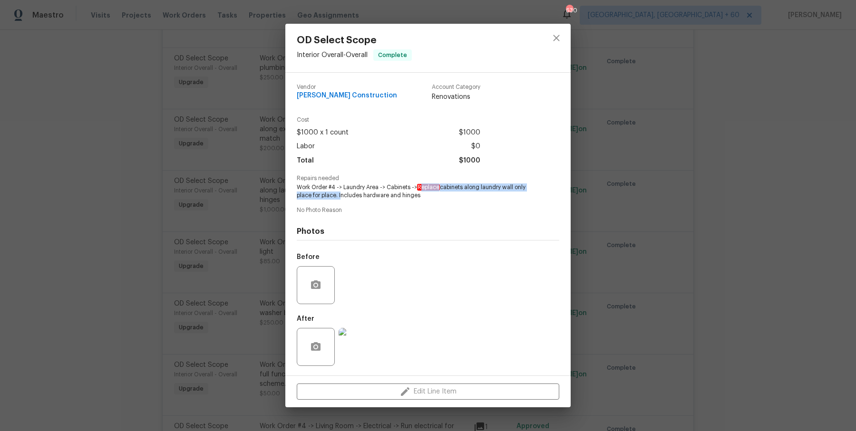
drag, startPoint x: 420, startPoint y: 188, endPoint x: 339, endPoint y: 198, distance: 81.9
click at [339, 198] on span "Work Order #4 -> Laundry Area -> Cabinets -> Replace cabinets along laundry wal…" at bounding box center [415, 192] width 236 height 16
copy span "eplace cabinets along laundry wall only place for place."
click at [241, 138] on div "OD Select Scope Interior Overall - Overall Complete Vendor Navarro Construction…" at bounding box center [428, 215] width 856 height 431
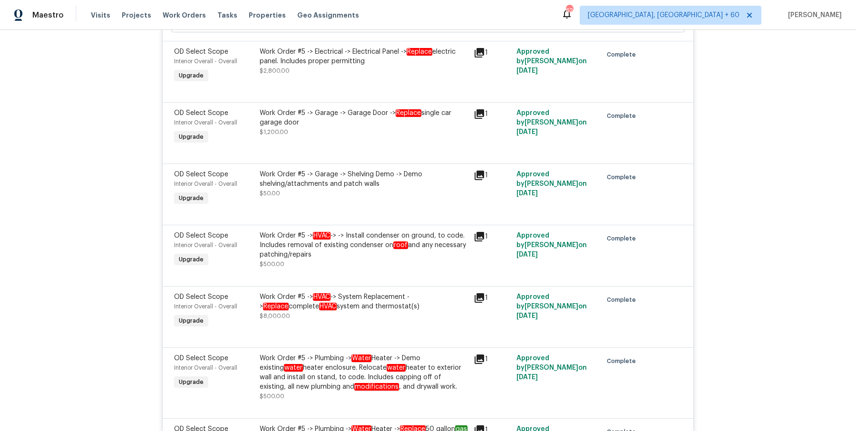
scroll to position [9480, 0]
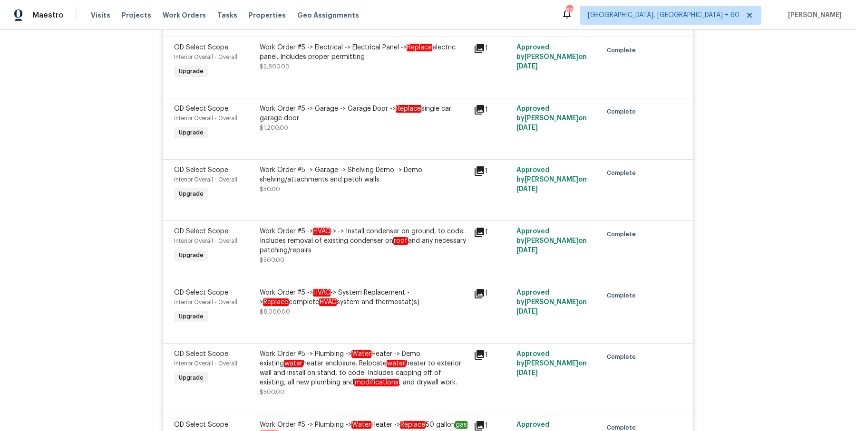
click at [390, 104] on div "Work Order #5 -> Garage -> Garage Door -> Replace single car garage door" at bounding box center [364, 113] width 208 height 19
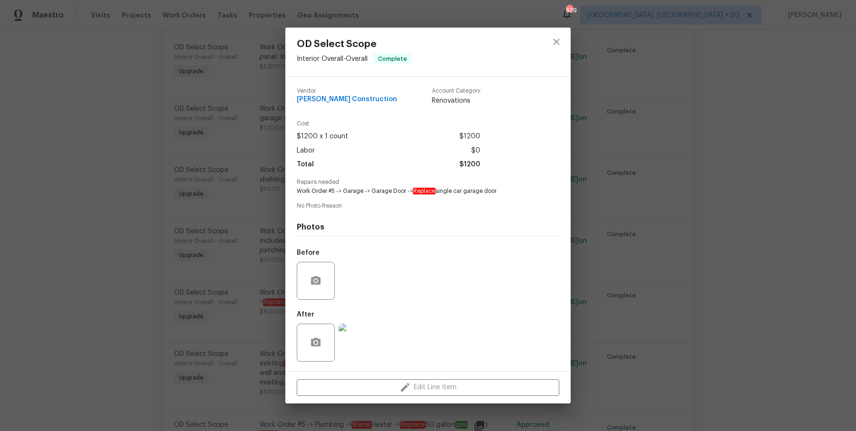
drag, startPoint x: 413, startPoint y: 191, endPoint x: 535, endPoint y: 199, distance: 122.0
click at [535, 199] on div "Vendor Navarro Construction Account Category Renovations Cost $1200 x 1 count $…" at bounding box center [428, 223] width 262 height 287
copy span "Replace single car garage door"
click at [237, 168] on div "OD Select Scope Interior Overall - Overall Complete Vendor Navarro Construction…" at bounding box center [428, 215] width 856 height 431
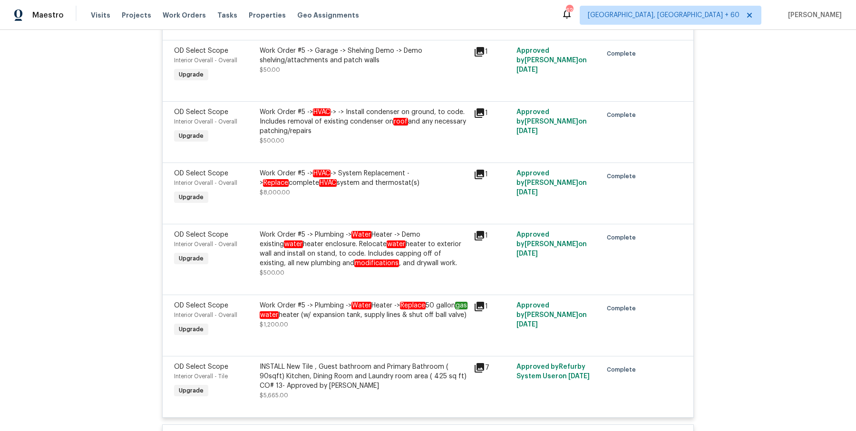
scroll to position [9603, 0]
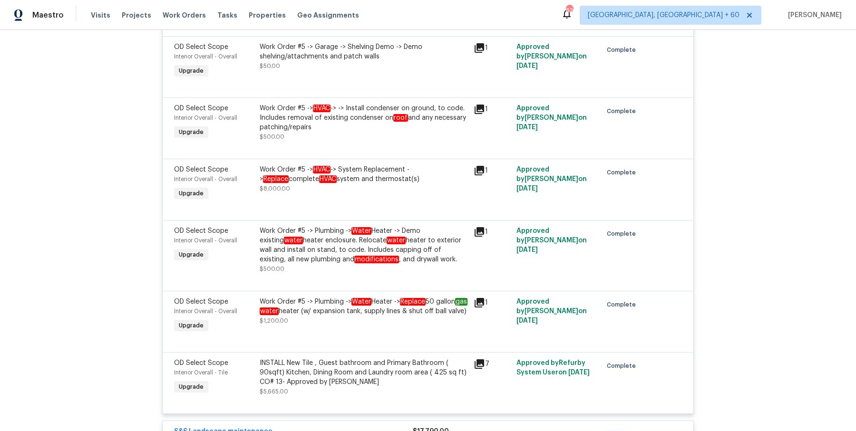
click at [286, 186] on span "$8,000.00" at bounding box center [275, 189] width 30 height 6
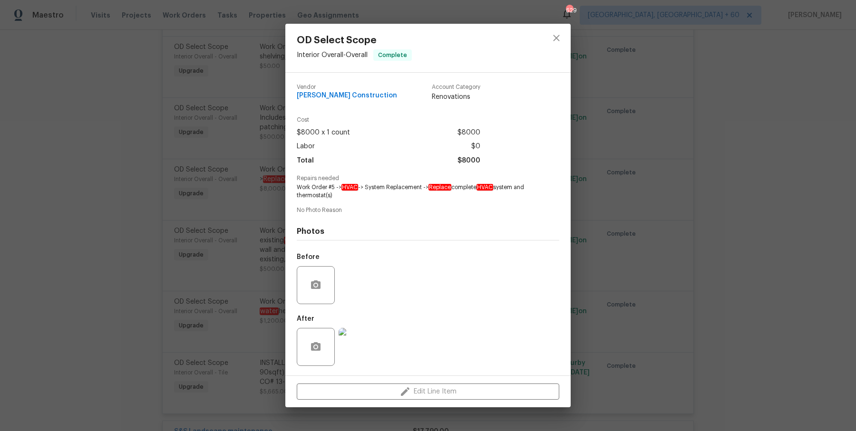
click at [433, 184] on div "Repairs needed Work Order #5 -> HVAC -> System Replacement -> Replace complete …" at bounding box center [428, 187] width 262 height 24
drag, startPoint x: 431, startPoint y: 189, endPoint x: 517, endPoint y: 191, distance: 86.6
click at [517, 191] on span "Work Order #5 -> HVAC -> System Replacement -> Replace complete HVAC system and…" at bounding box center [415, 192] width 236 height 16
click at [227, 123] on div "OD Select Scope Interior Overall - Overall Complete Vendor Navarro Construction…" at bounding box center [428, 215] width 856 height 431
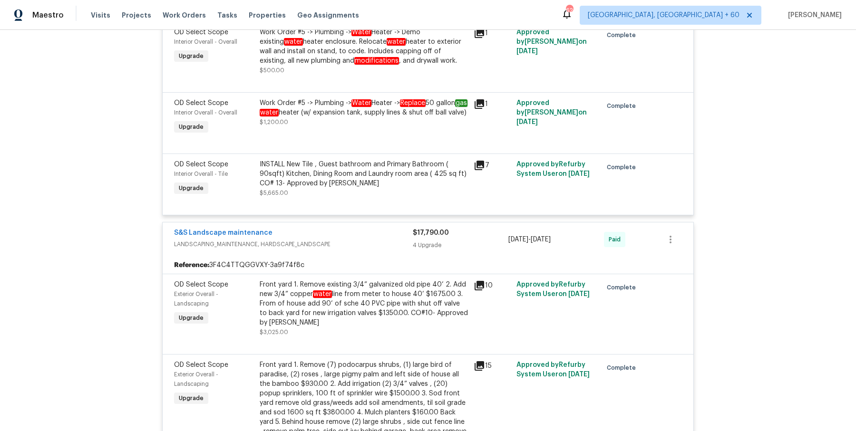
scroll to position [9803, 0]
click at [323, 170] on div "INSTALL New Tile , Guest bathroom and Primary Bathroom ( 90sqft) Kitchen, Dinin…" at bounding box center [364, 178] width 208 height 38
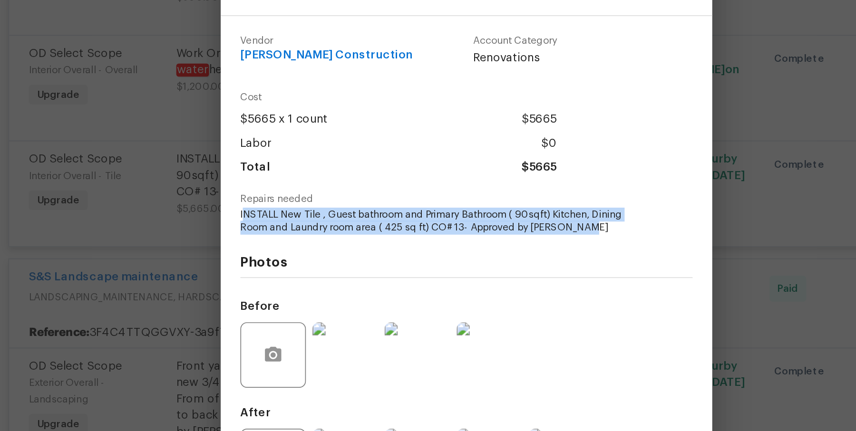
drag, startPoint x: 298, startPoint y: 193, endPoint x: 513, endPoint y: 205, distance: 215.7
click at [513, 205] on span "INSTALL New Tile , Guest bathroom and Primary Bathroom ( 90sqft) Kitchen, Dinin…" at bounding box center [415, 200] width 236 height 16
copy span "NSTALL New Tile , Guest bathroom and Primary Bathroom ( 90sqft) Kitchen, Dining…"
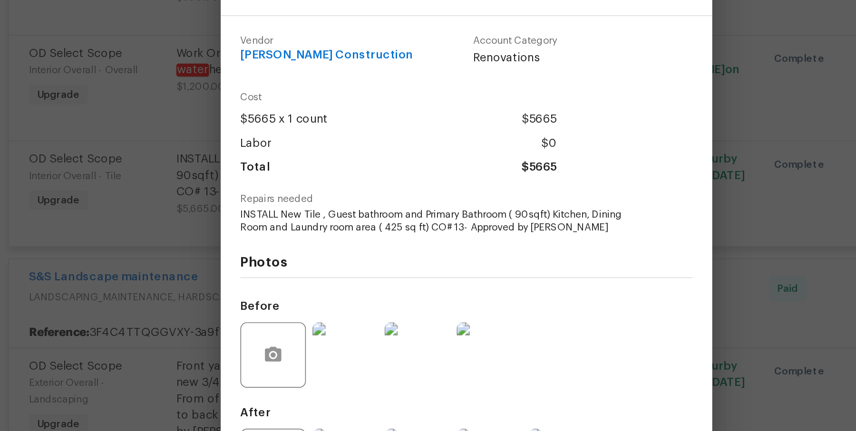
click at [233, 154] on div "OD Select Scope Interior Overall - Tile Complete Vendor Navarro Construction Ac…" at bounding box center [428, 215] width 856 height 431
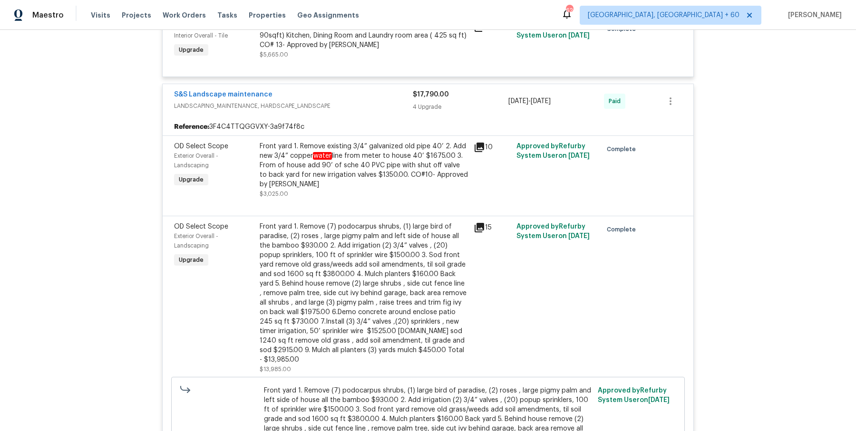
scroll to position [9937, 0]
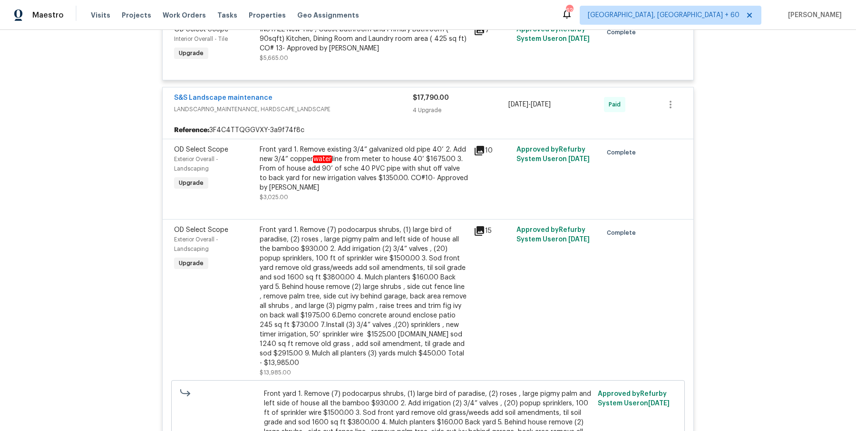
click at [295, 146] on div "Front yard 1. Remove existing 3/4” galvanized old pipe 40’ 2. Add new 3/4” copp…" at bounding box center [364, 169] width 208 height 48
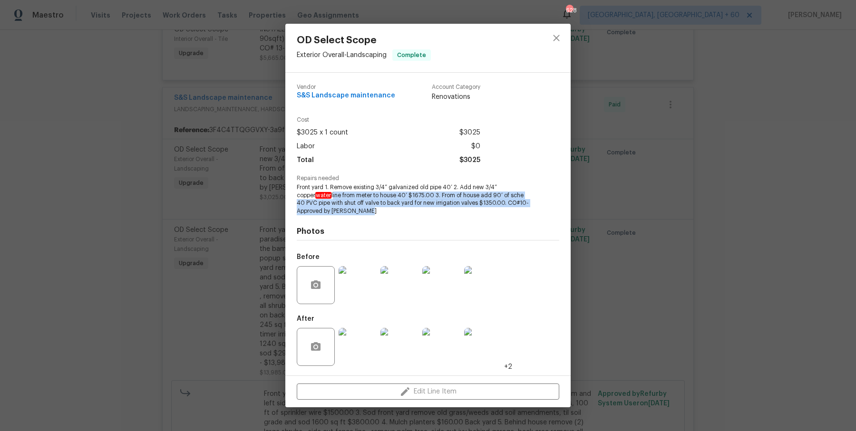
drag, startPoint x: 297, startPoint y: 193, endPoint x: 349, endPoint y: 212, distance: 56.3
click at [349, 212] on span "Front yard 1. Remove existing 3/4” galvanized old pipe 40’ 2. Add new 3/4” copp…" at bounding box center [415, 200] width 236 height 32
drag, startPoint x: 337, startPoint y: 221, endPoint x: 296, endPoint y: 189, distance: 51.5
click at [297, 189] on div "Vendor S&S Landscape maintenance Account Category Renovations Cost $3025 x 1 co…" at bounding box center [428, 224] width 262 height 295
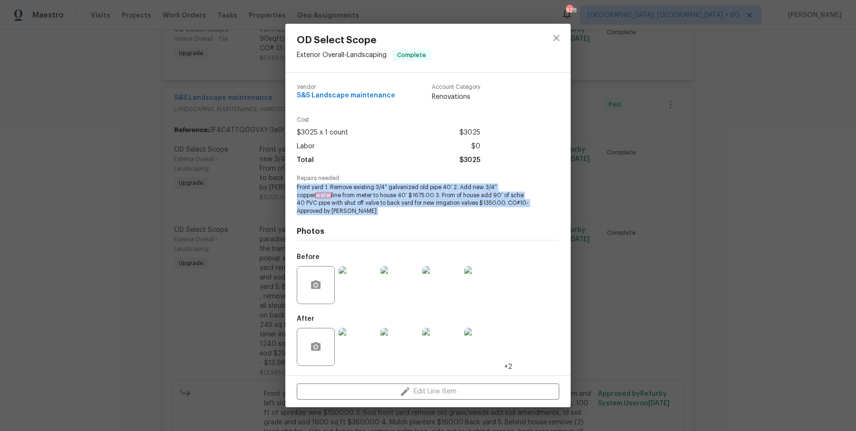
copy span "Front yard 1. Remove existing 3/4” galvanized old pipe 40’ 2. Add new 3/4” copp…"
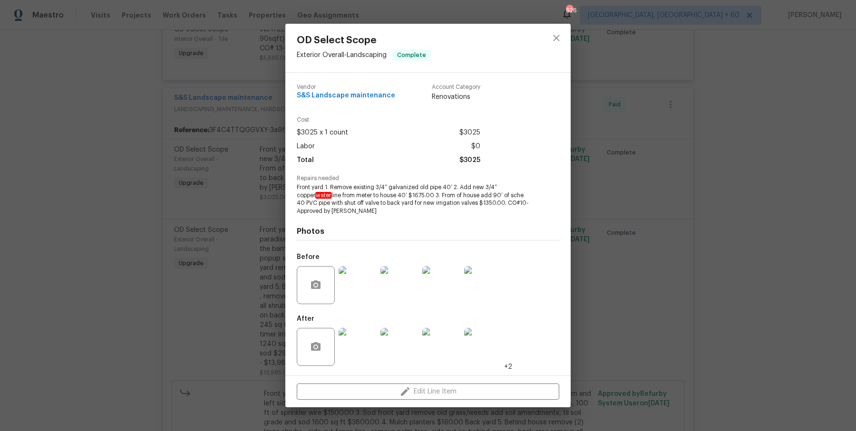
click at [255, 222] on div "OD Select Scope Exterior Overall - Landscaping Complete Vendor S&S Landscape ma…" at bounding box center [428, 215] width 856 height 431
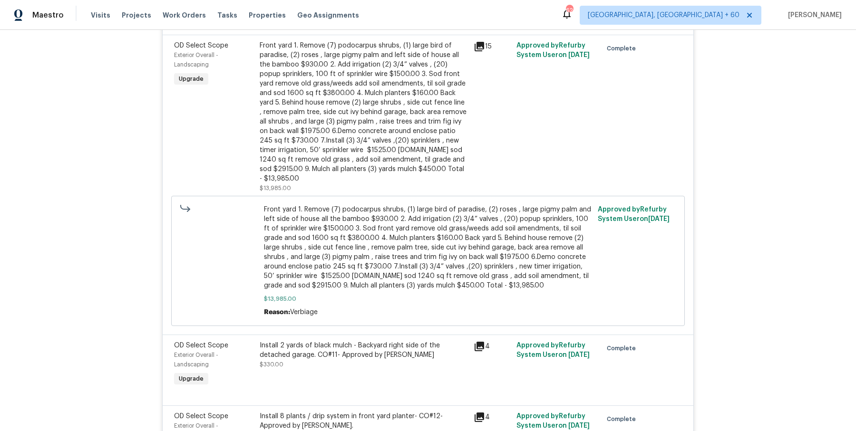
scroll to position [10121, 0]
click at [342, 137] on div "Front yard 1. Remove (7) podocarpus shrubs, (1) large bird of paradise, (2) ros…" at bounding box center [364, 113] width 208 height 143
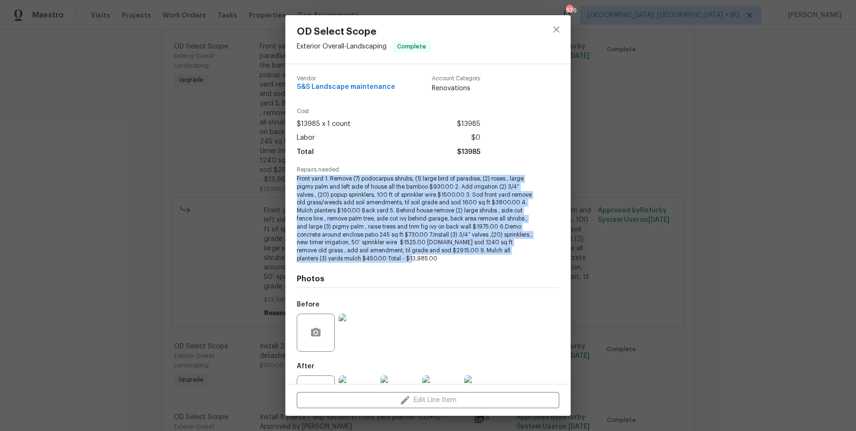
drag, startPoint x: 296, startPoint y: 179, endPoint x: 436, endPoint y: 257, distance: 160.2
click at [436, 257] on div "Vendor S&S Landscape maintenance Account Category Renovations Cost $13985 x 1 c…" at bounding box center [427, 224] width 285 height 320
copy span "Front yard 1. Remove (7) podocarpus shrubs, (1) large bird of paradise, (2) ros…"
click at [198, 206] on div "OD Select Scope Exterior Overall - Landscaping Complete Vendor S&S Landscape ma…" at bounding box center [428, 215] width 856 height 431
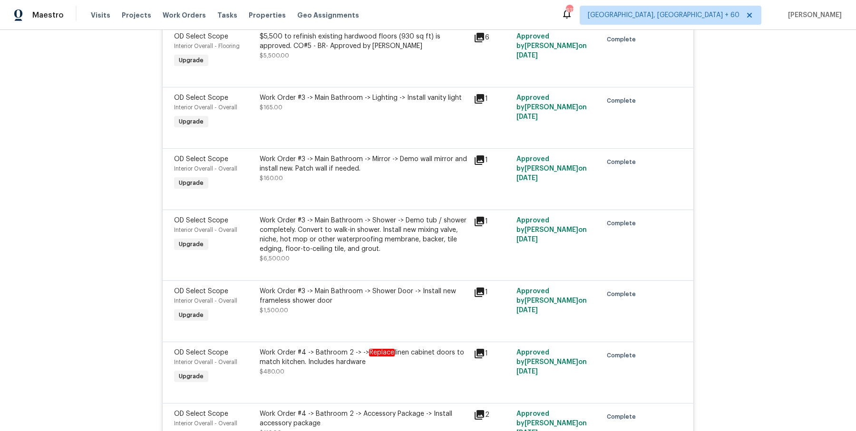
scroll to position [4891, 0]
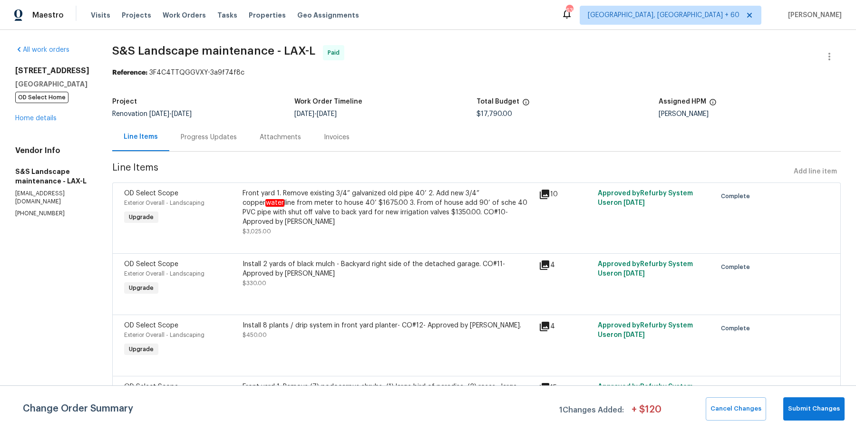
click at [226, 52] on span "S&S Landscape maintenance - LAX-L" at bounding box center [213, 50] width 203 height 11
copy span "S&S Landscape maintenance - LAX-L"
drag, startPoint x: 19, startPoint y: 167, endPoint x: 36, endPoint y: 201, distance: 37.6
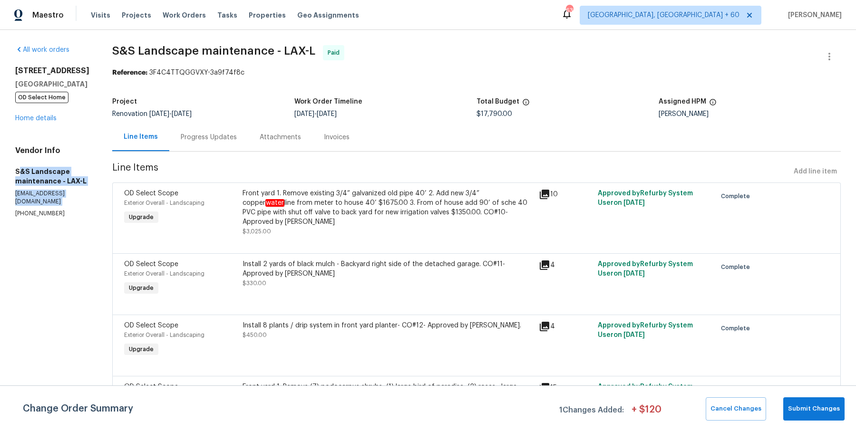
click at [36, 201] on div "Vendor Info S&S Landscape maintenance - LAX-L sslandscape1985@yahoo.com (805) 5…" at bounding box center [52, 182] width 74 height 72
click at [51, 222] on section "All work orders 3800 Mayfair Dr Pasadena, CA 91107 OD Select Home Home details …" at bounding box center [52, 338] width 74 height 586
drag, startPoint x: 73, startPoint y: 206, endPoint x: 10, endPoint y: 169, distance: 72.9
click at [10, 169] on div "All work orders 3800 Mayfair Dr Pasadena, CA 91107 OD Select Home Home details …" at bounding box center [428, 338] width 856 height 616
copy div "S&S Landscape maintenance - LAX-L sslandscape1985@yahoo.com (805) 532-2404"
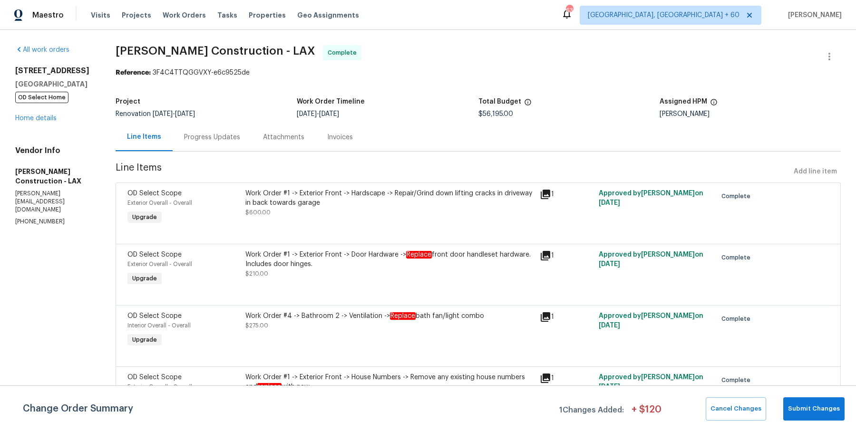
click at [228, 45] on span "[PERSON_NAME] Construction - LAX" at bounding box center [216, 50] width 200 height 11
copy span "[PERSON_NAME] Construction - LAX"
drag, startPoint x: 14, startPoint y: 169, endPoint x: 79, endPoint y: 213, distance: 78.9
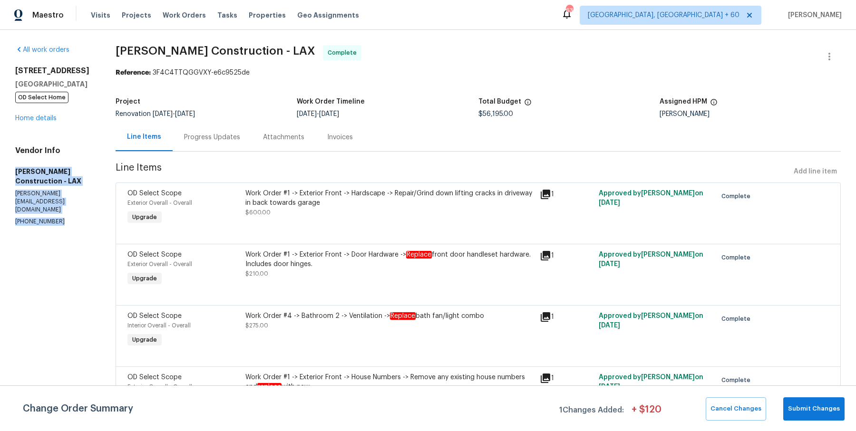
copy div "[PERSON_NAME] Construction - LAX [PERSON_NAME][EMAIL_ADDRESS][DOMAIN_NAME] [PHO…"
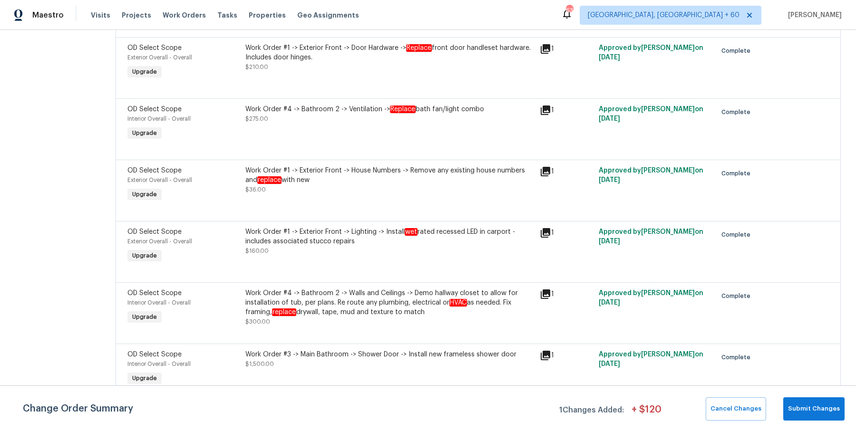
scroll to position [209, 0]
